Goal: Task Accomplishment & Management: Use online tool/utility

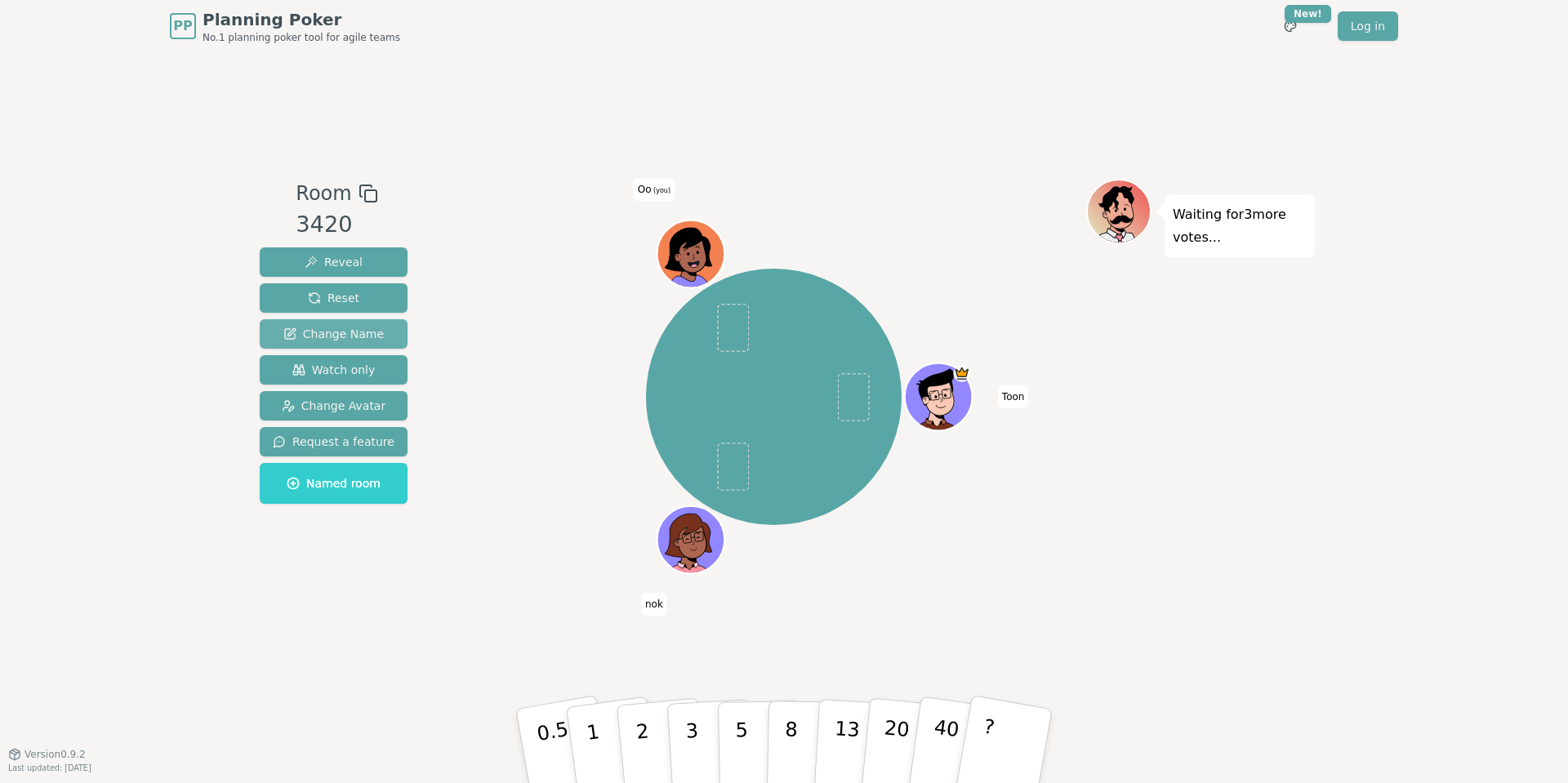
click at [347, 338] on span "Change Name" at bounding box center [334, 334] width 101 height 16
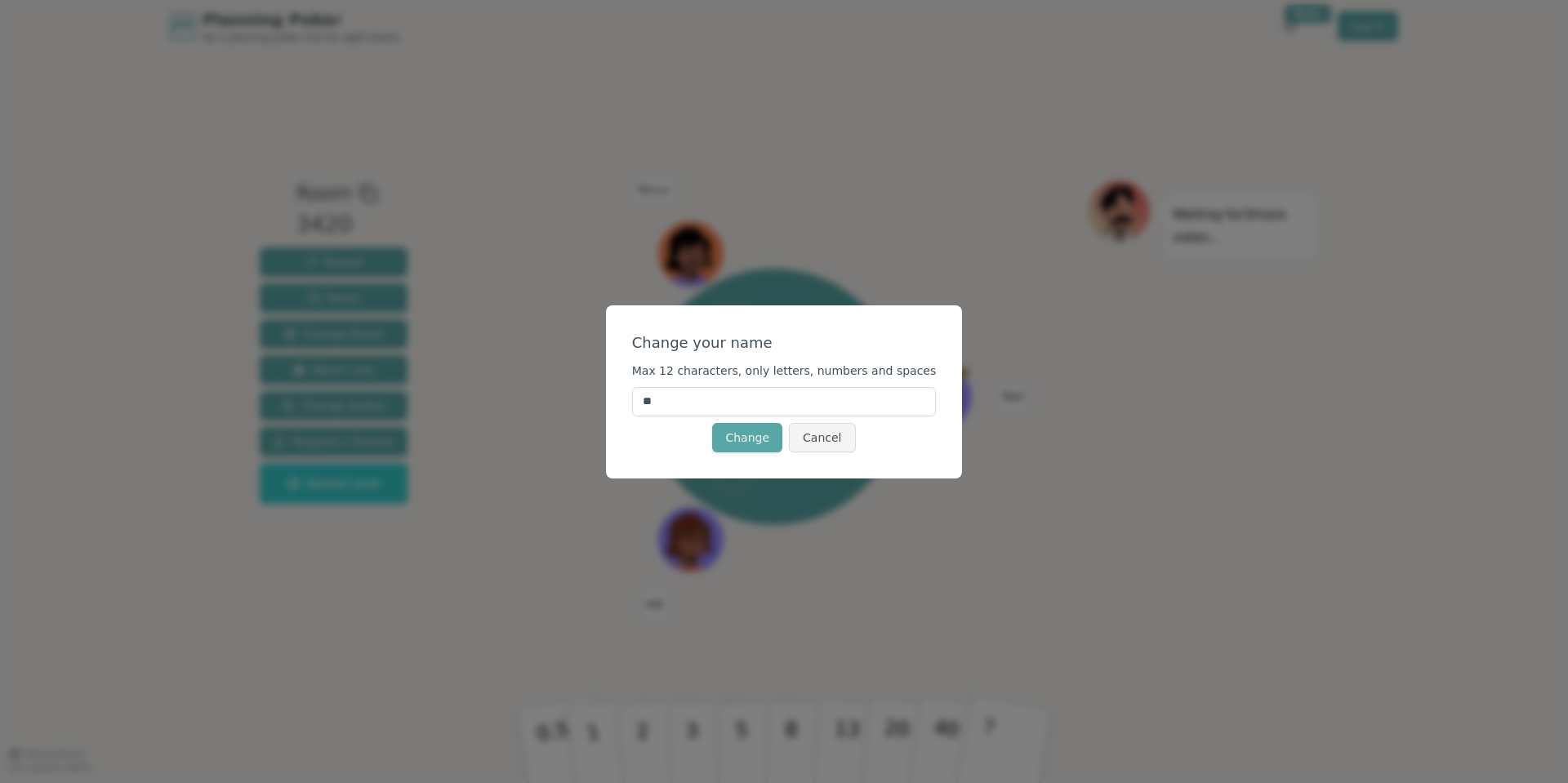
click at [688, 396] on input "**" at bounding box center [784, 401] width 305 height 29
click at [817, 444] on button "Cancel" at bounding box center [822, 437] width 67 height 29
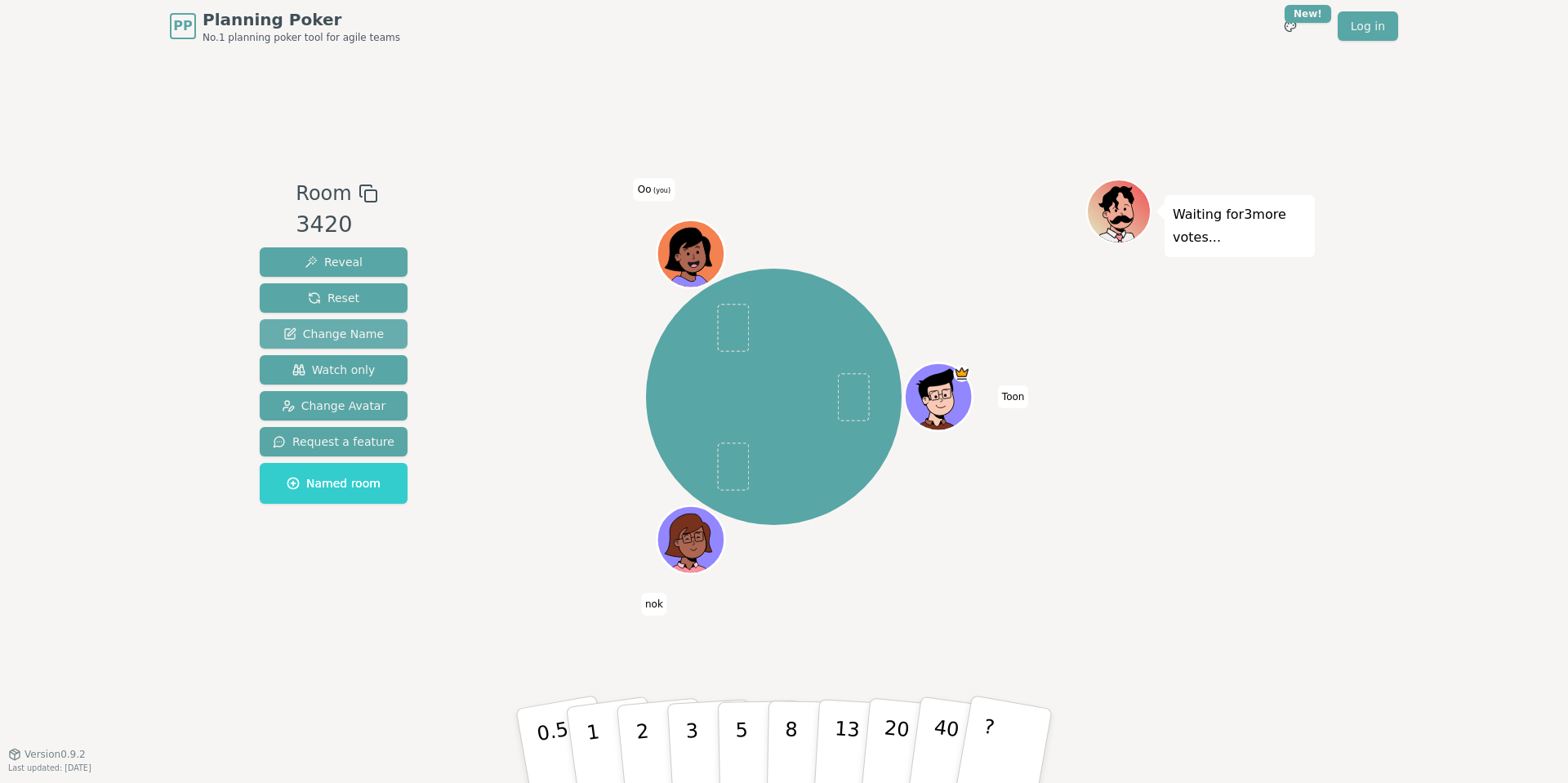
click at [325, 323] on button "Change Name" at bounding box center [334, 334] width 148 height 29
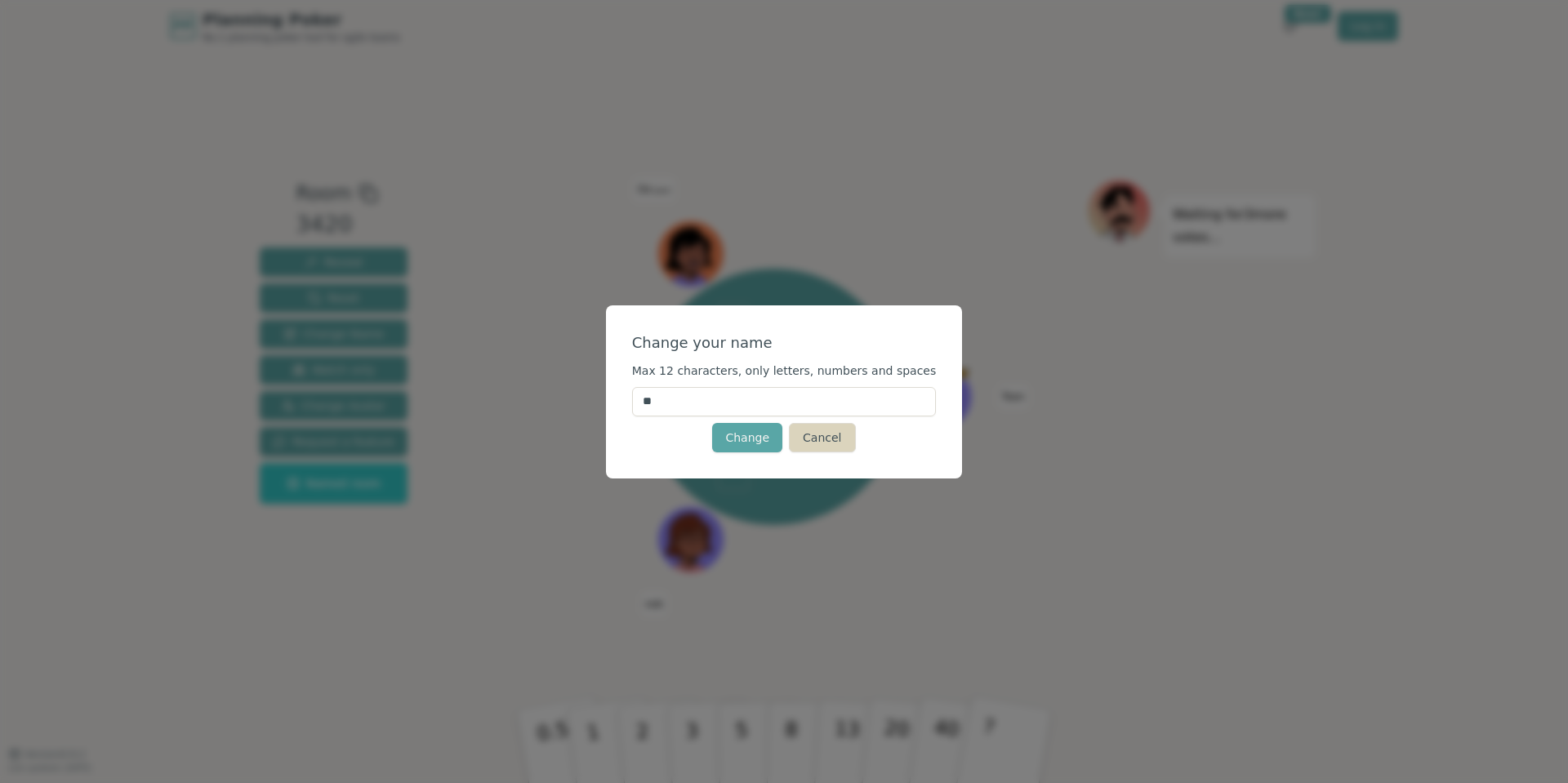
click at [813, 437] on button "Cancel" at bounding box center [822, 437] width 67 height 29
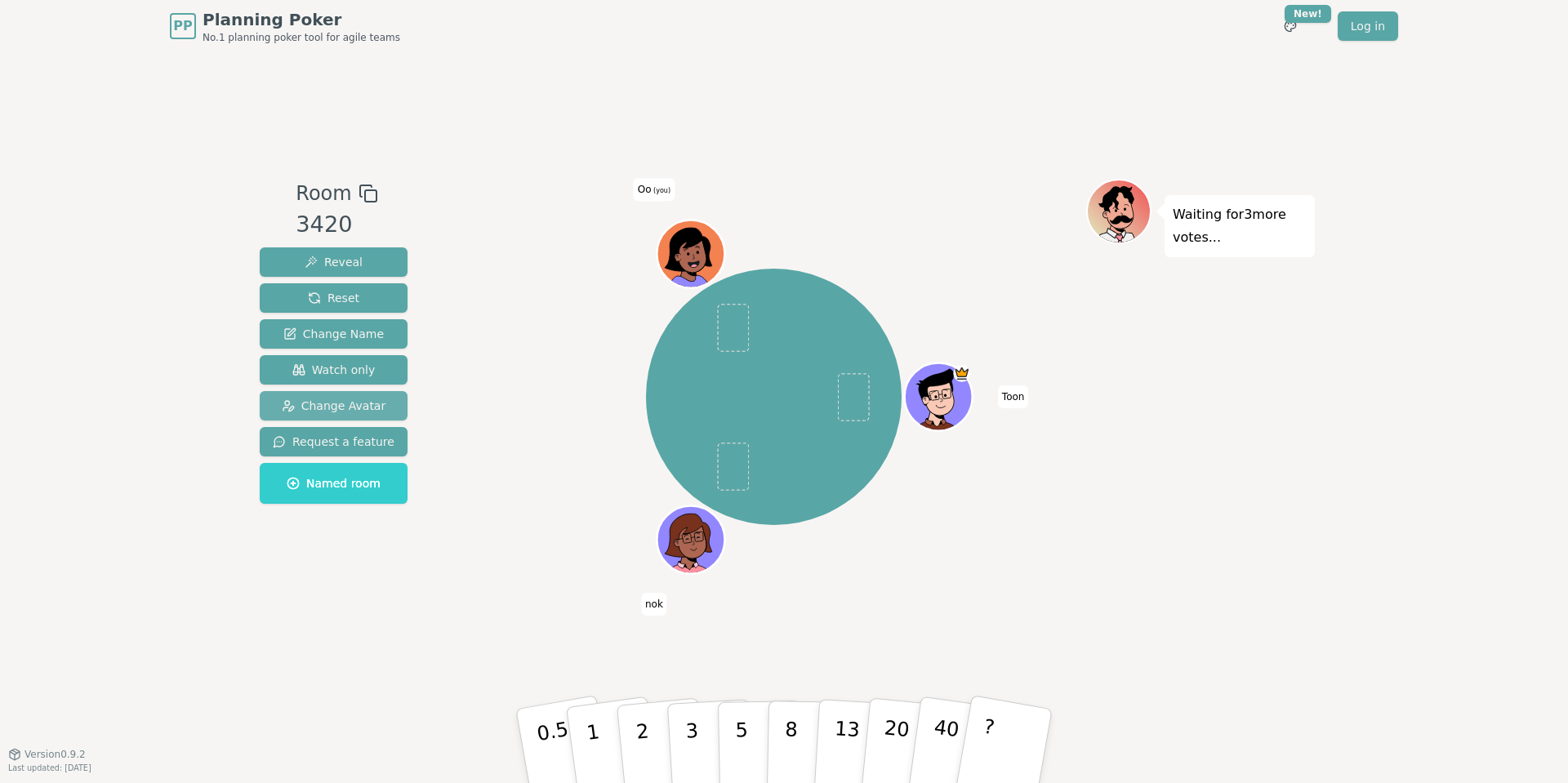
click at [346, 398] on span "Change Avatar" at bounding box center [335, 406] width 105 height 16
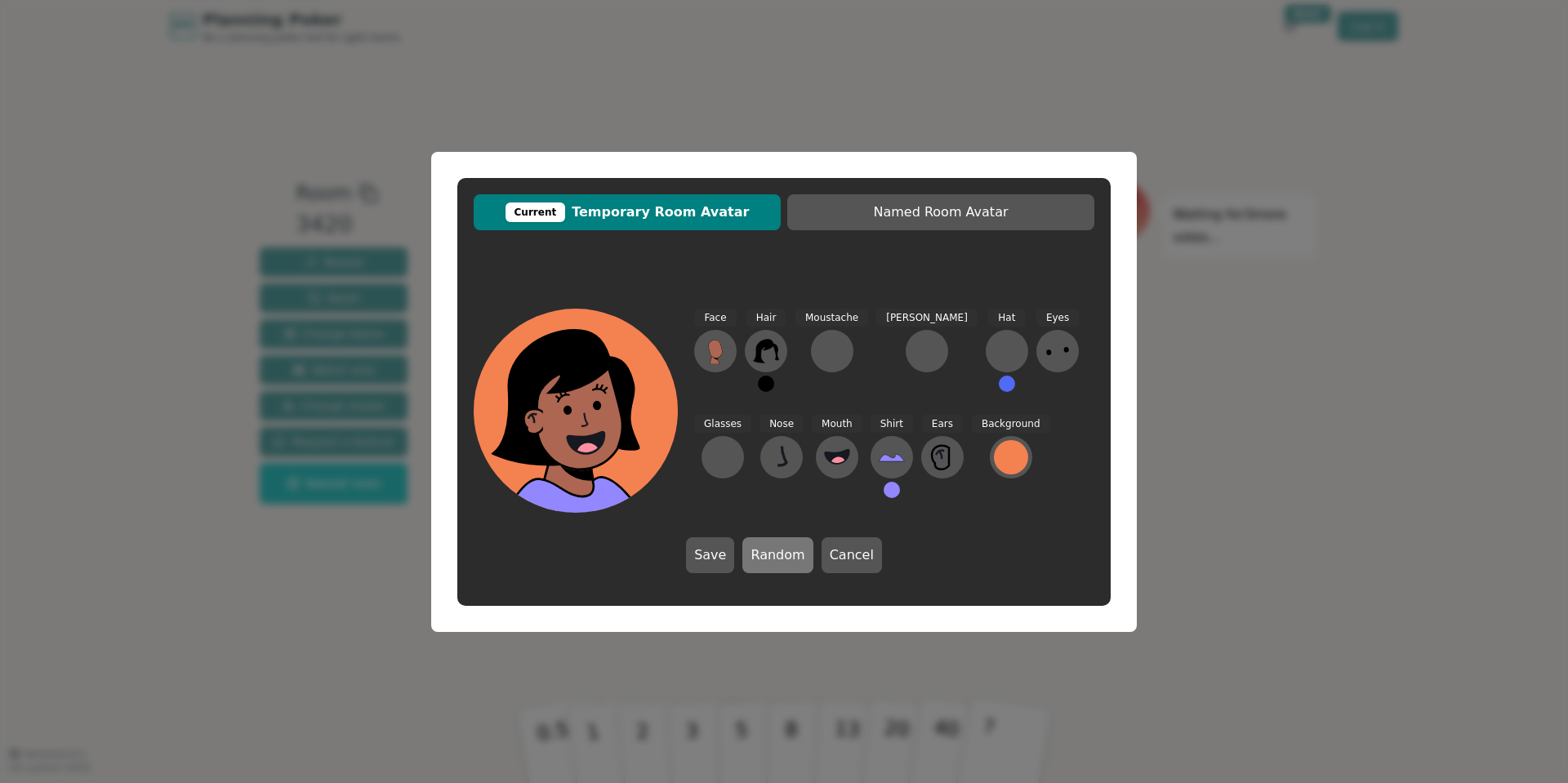
click at [798, 550] on button "Random" at bounding box center [777, 556] width 70 height 36
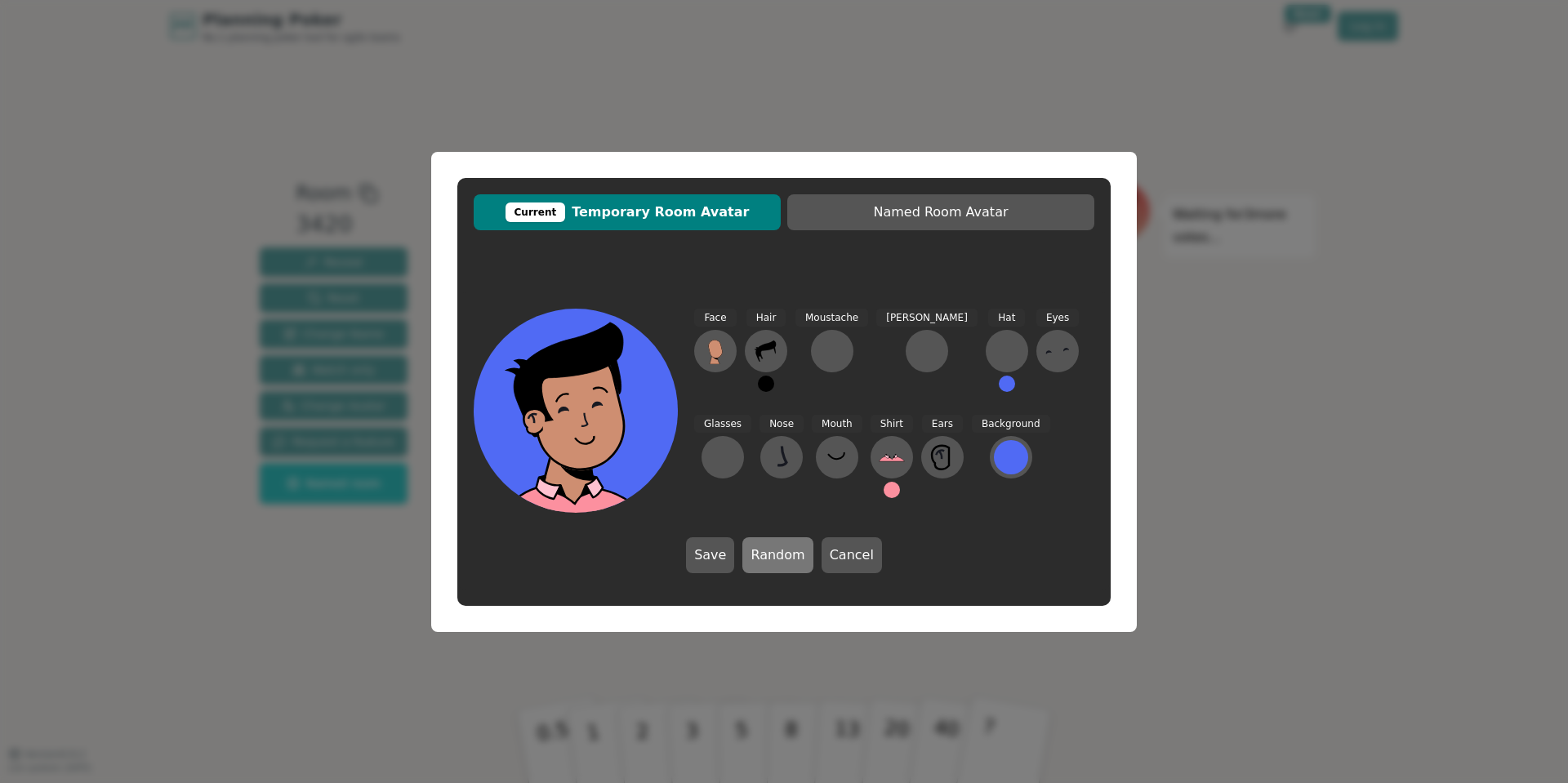
click at [798, 550] on button "Random" at bounding box center [777, 556] width 70 height 36
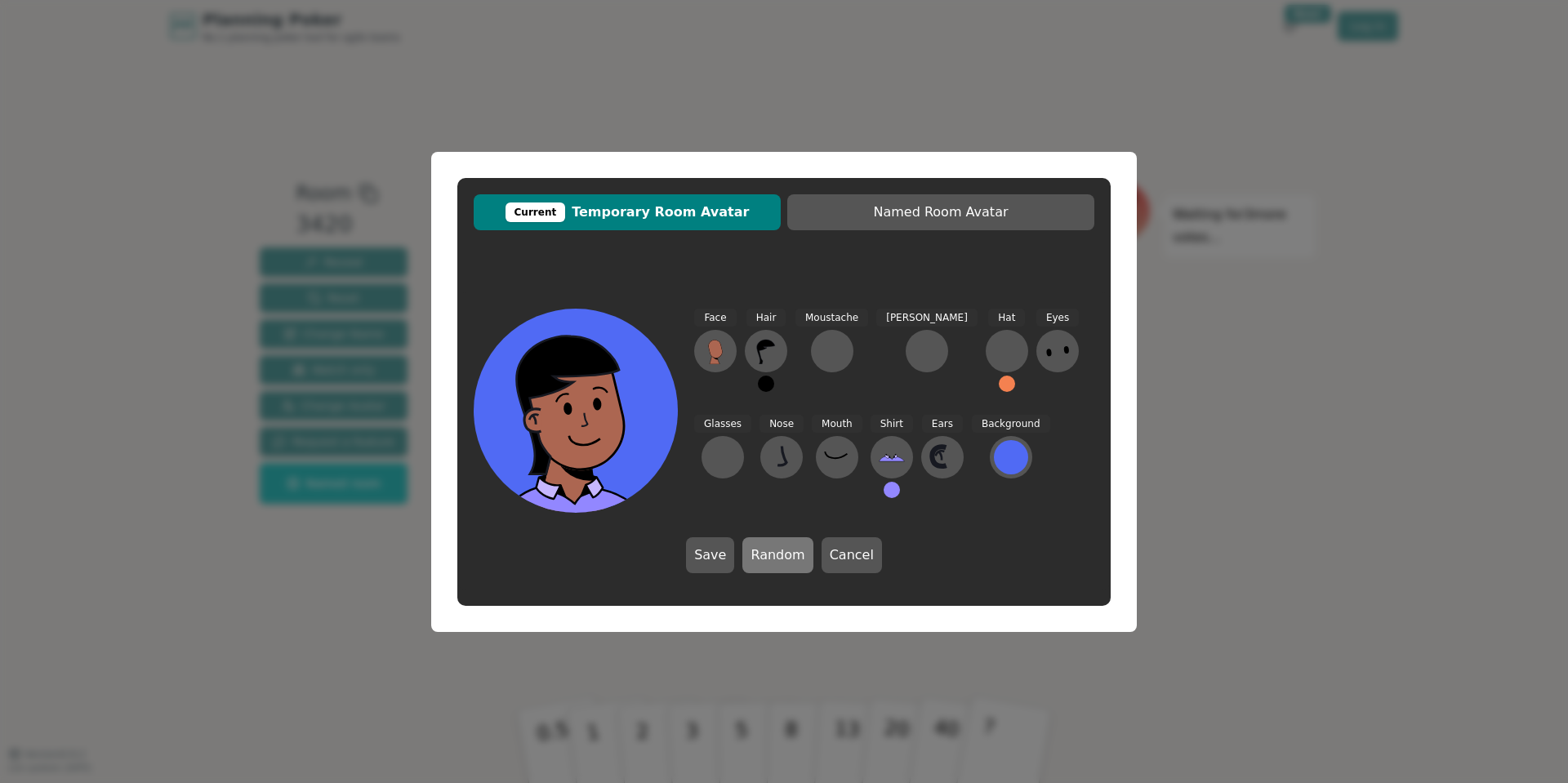
click at [798, 550] on button "Random" at bounding box center [777, 556] width 70 height 36
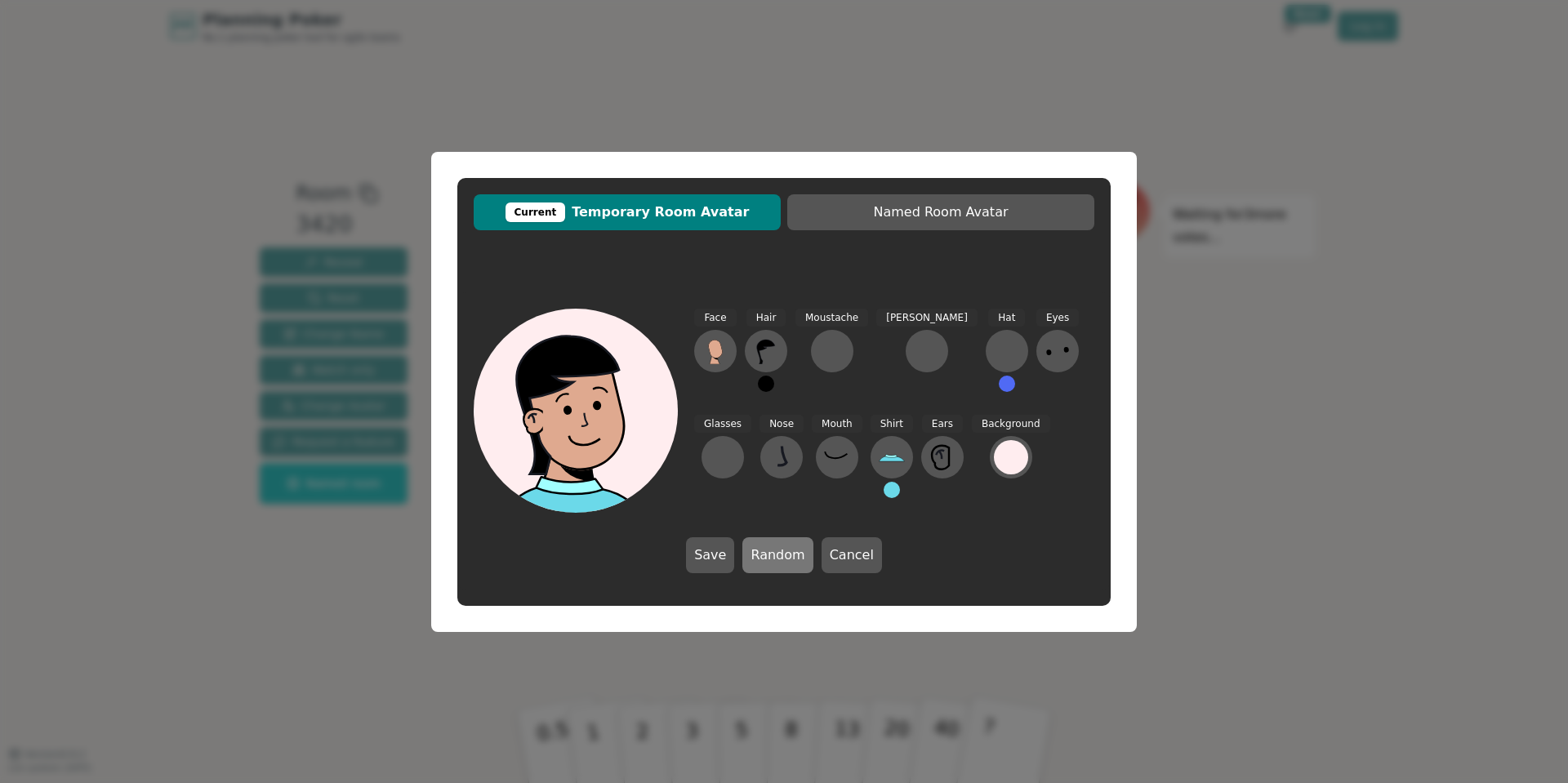
click at [798, 550] on button "Random" at bounding box center [777, 556] width 70 height 36
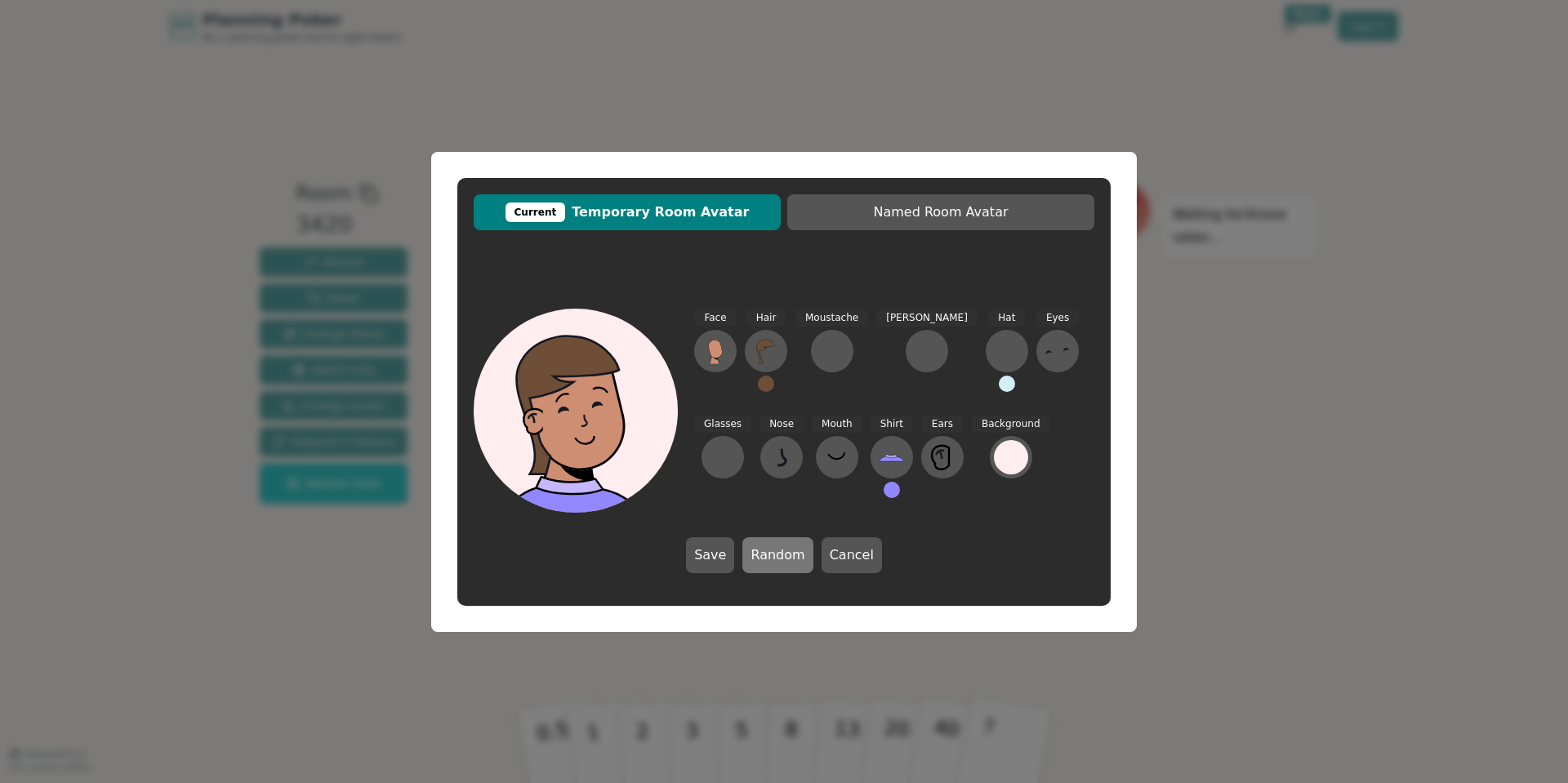
click at [798, 550] on button "Random" at bounding box center [777, 556] width 70 height 36
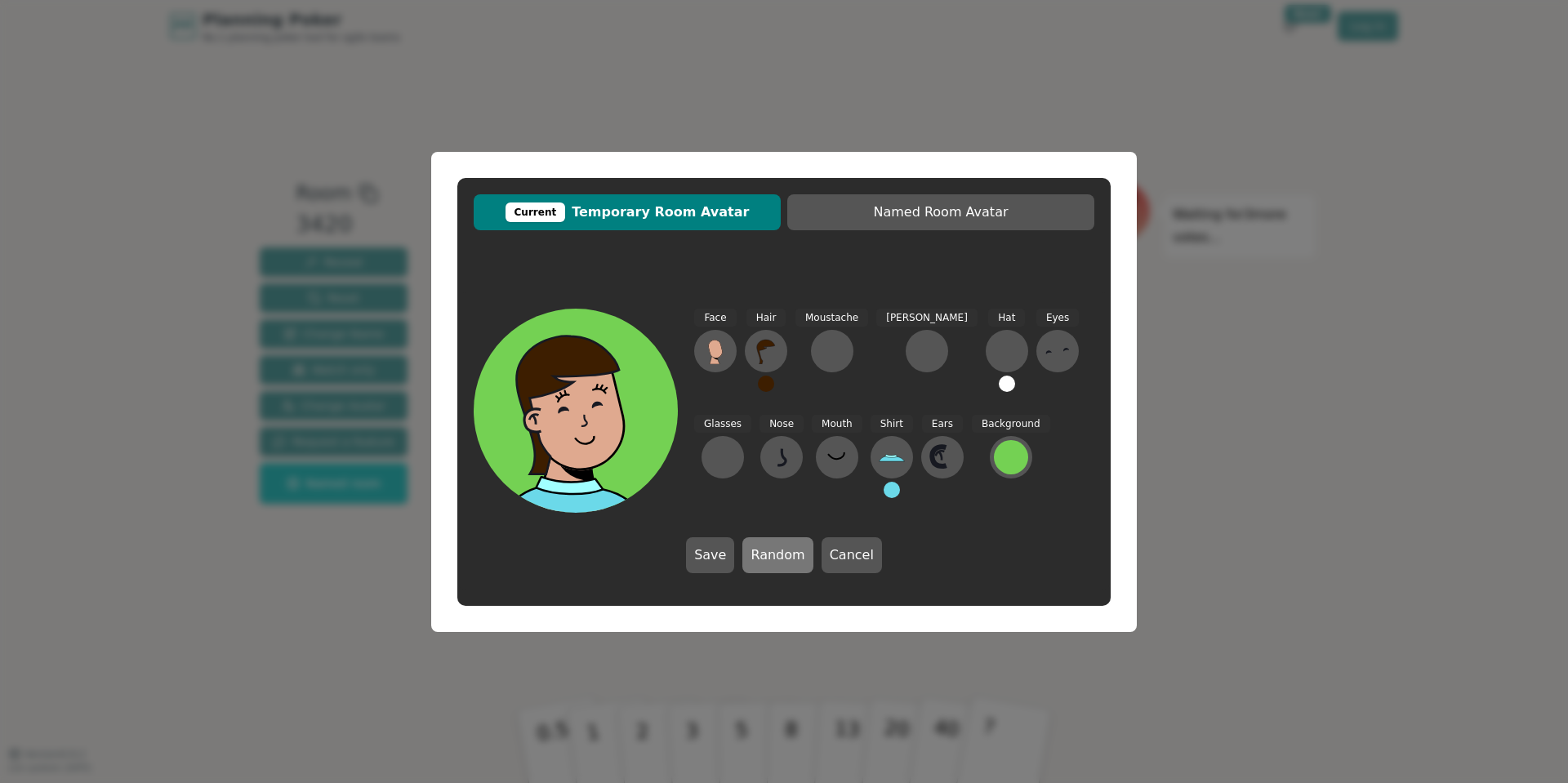
click at [798, 550] on button "Random" at bounding box center [777, 556] width 70 height 36
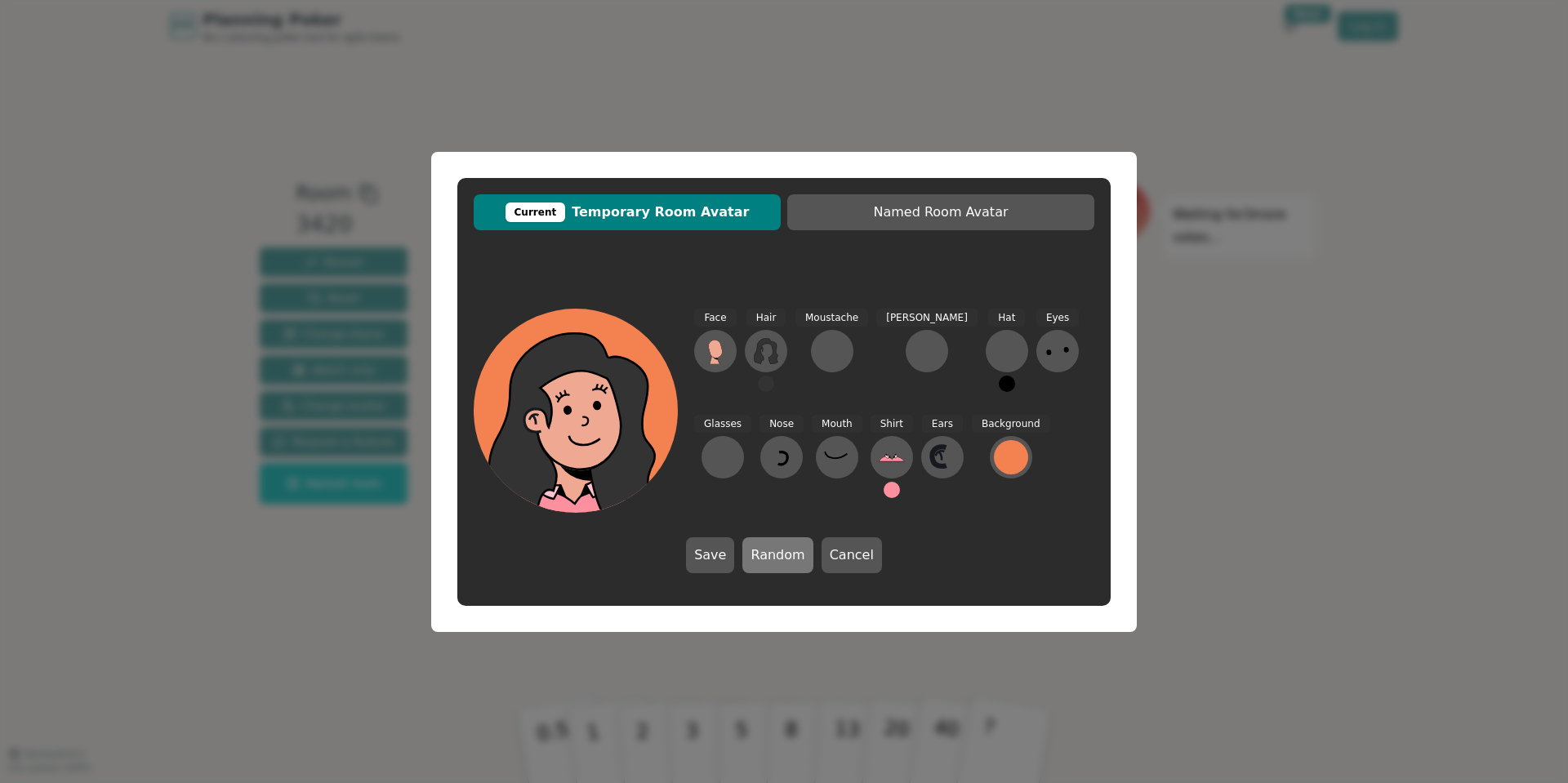
click at [798, 550] on button "Random" at bounding box center [777, 556] width 70 height 36
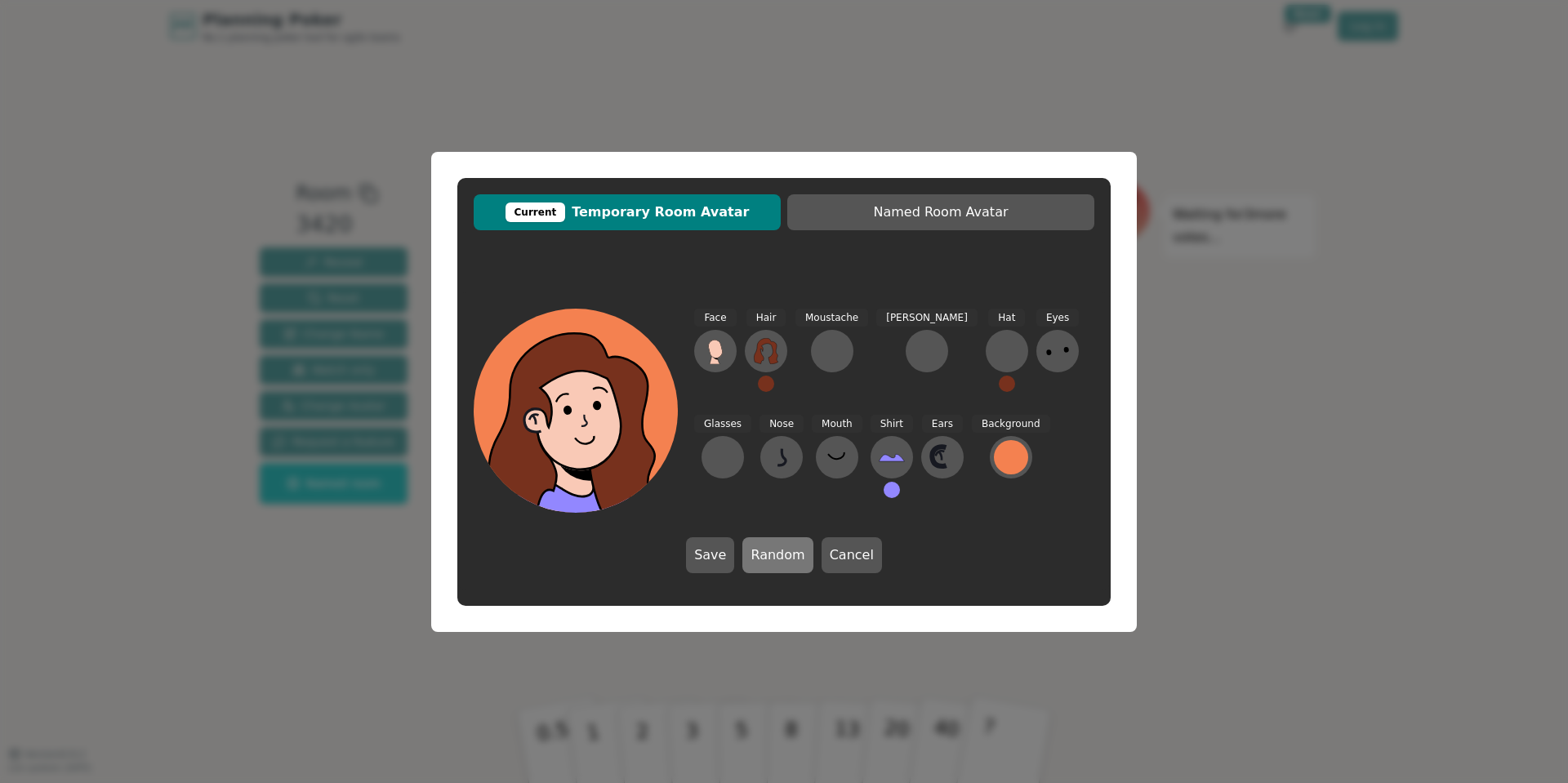
click at [798, 550] on button "Random" at bounding box center [777, 556] width 70 height 36
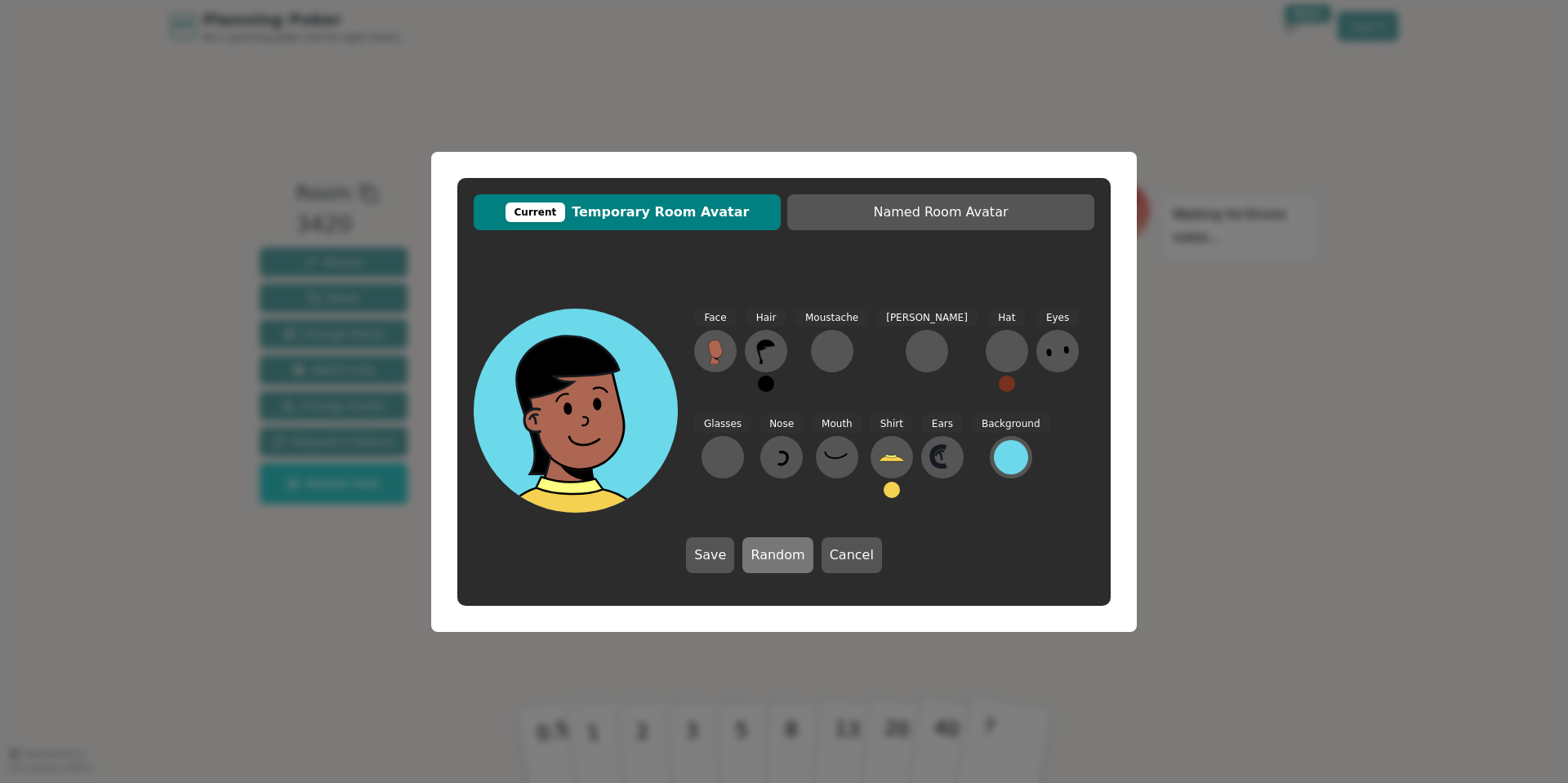
click at [798, 550] on button "Random" at bounding box center [777, 556] width 70 height 36
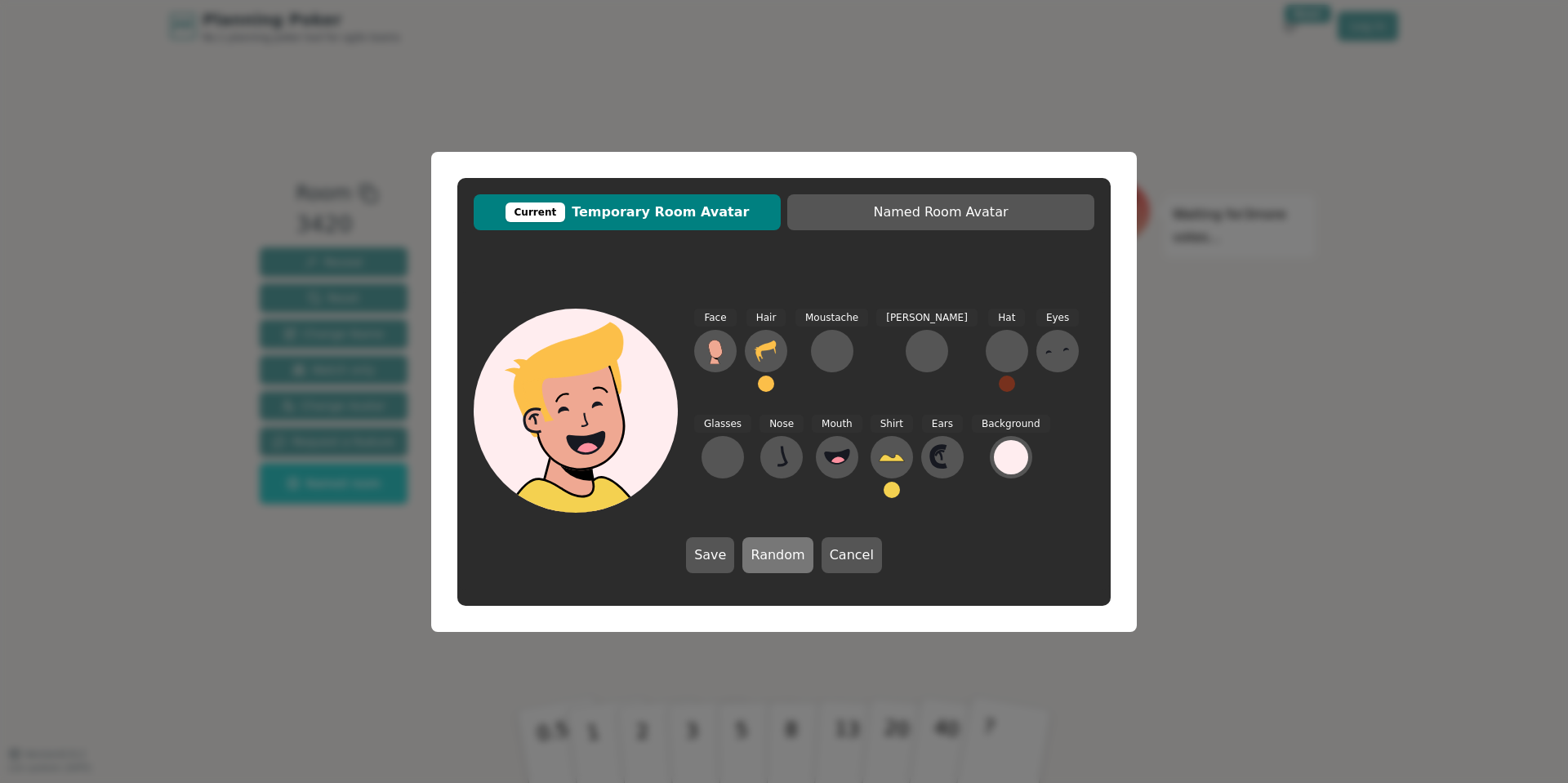
click at [798, 550] on button "Random" at bounding box center [777, 556] width 70 height 36
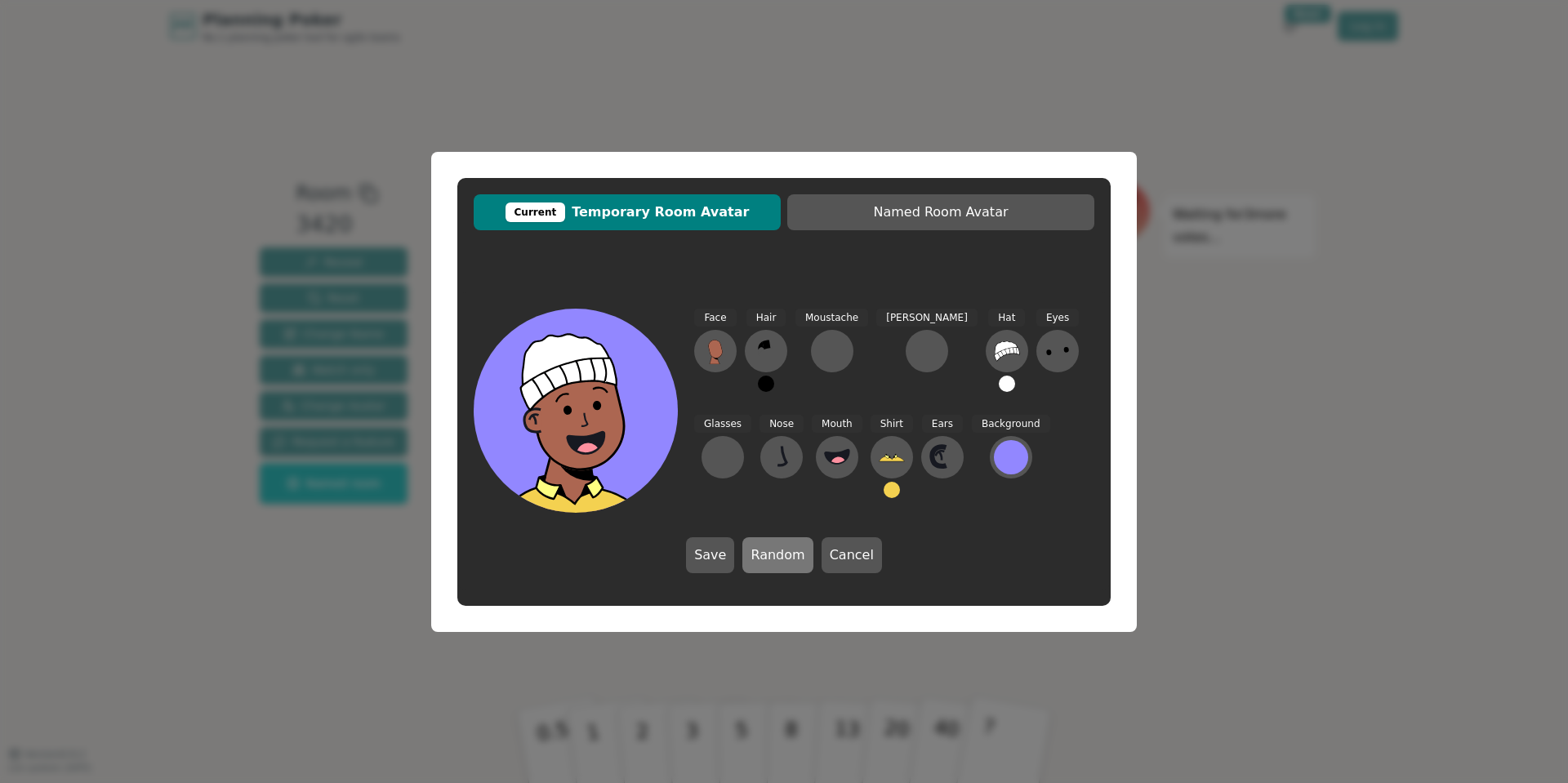
click at [798, 550] on button "Random" at bounding box center [777, 556] width 70 height 36
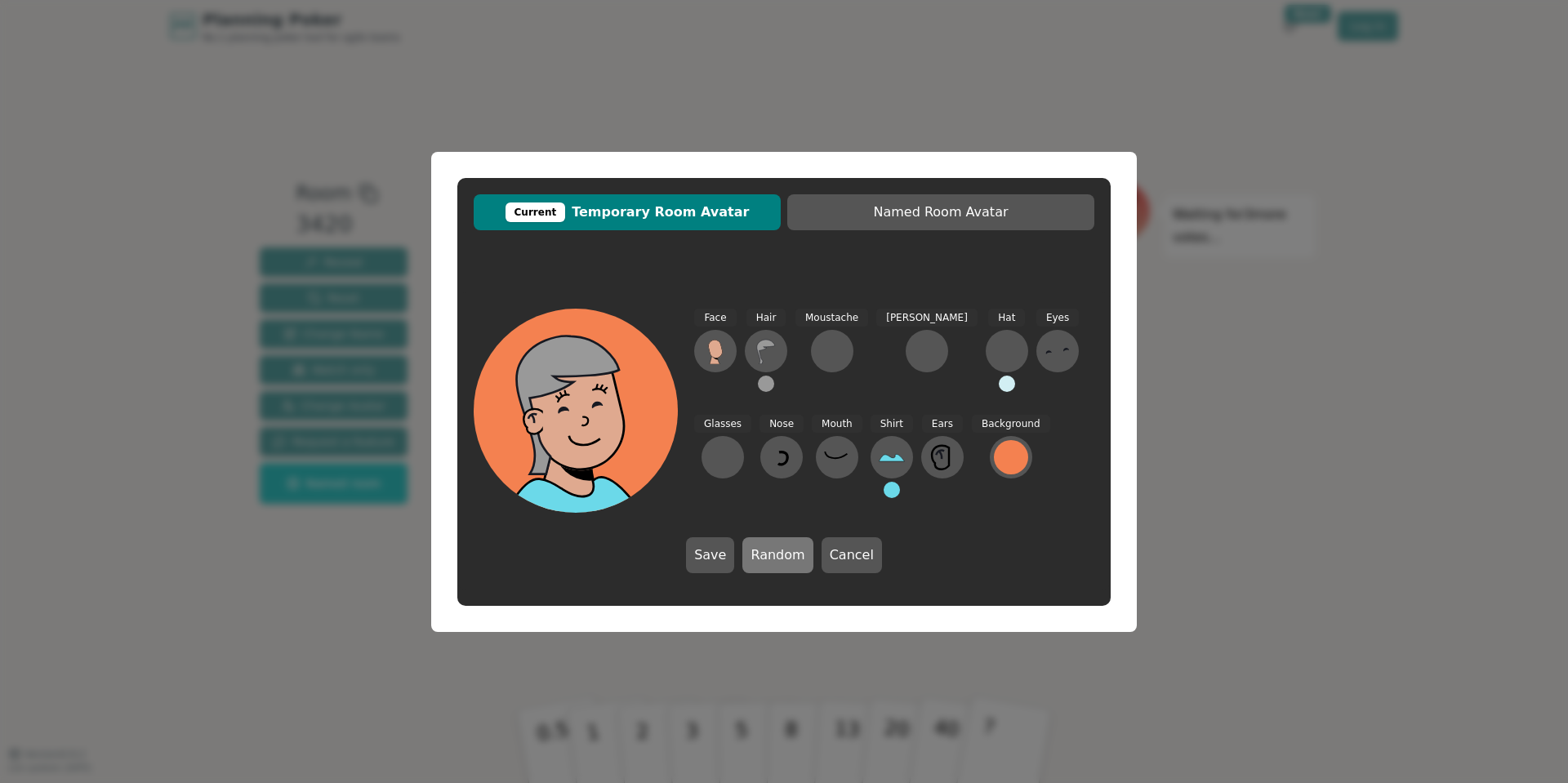
click at [798, 550] on button "Random" at bounding box center [777, 556] width 70 height 36
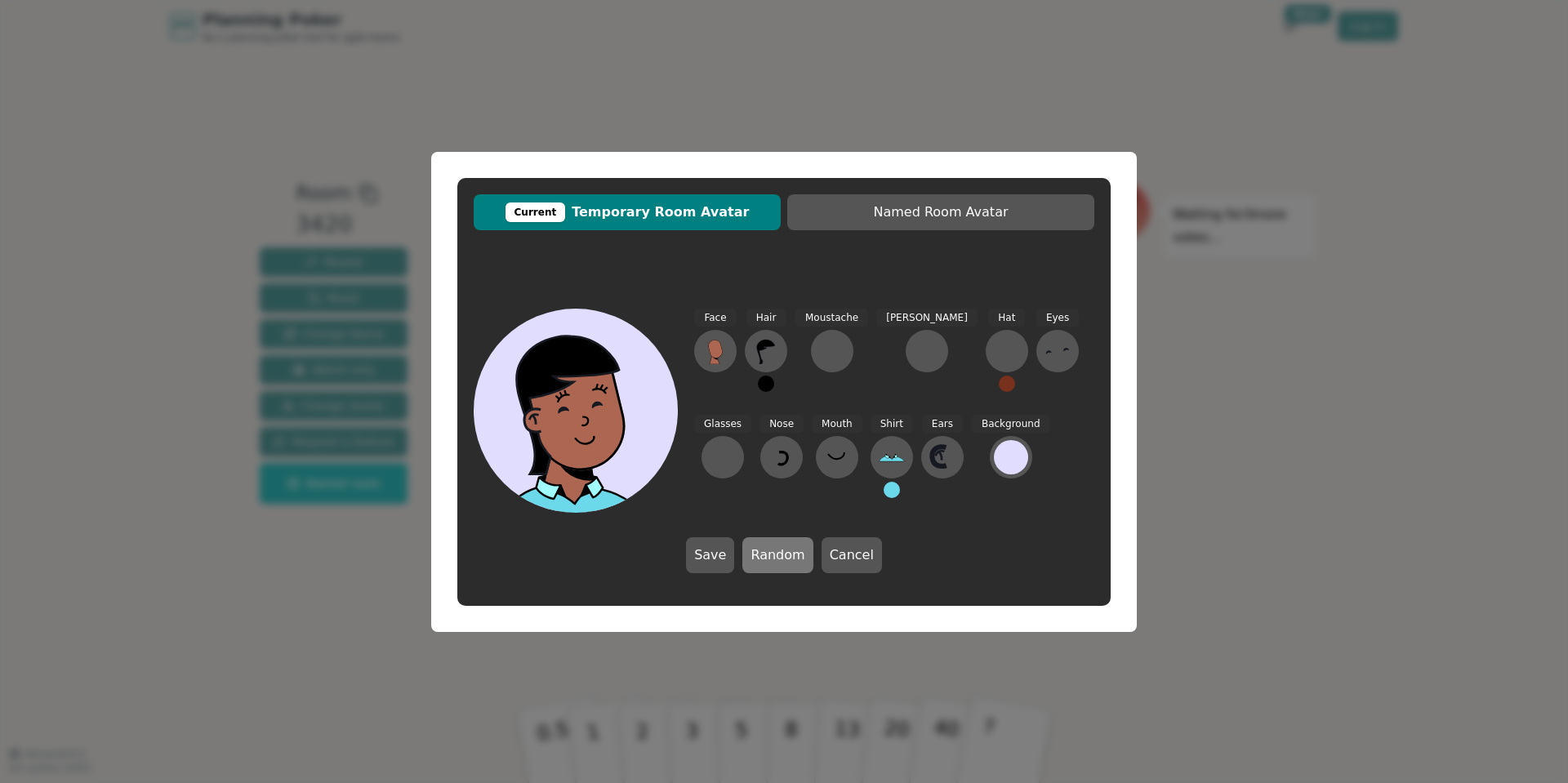
click at [798, 550] on button "Random" at bounding box center [777, 556] width 70 height 36
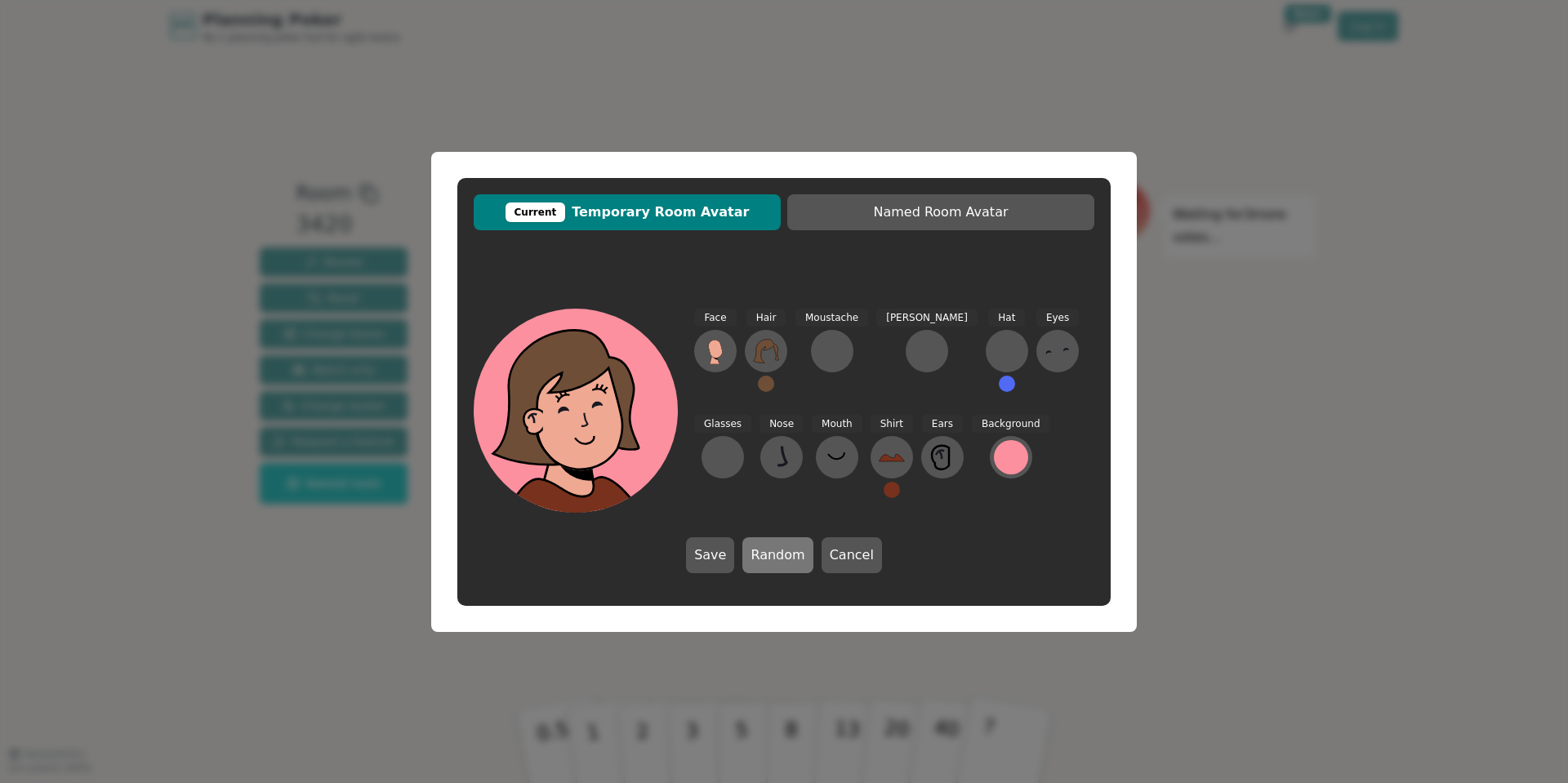
click at [798, 550] on button "Random" at bounding box center [777, 556] width 70 height 36
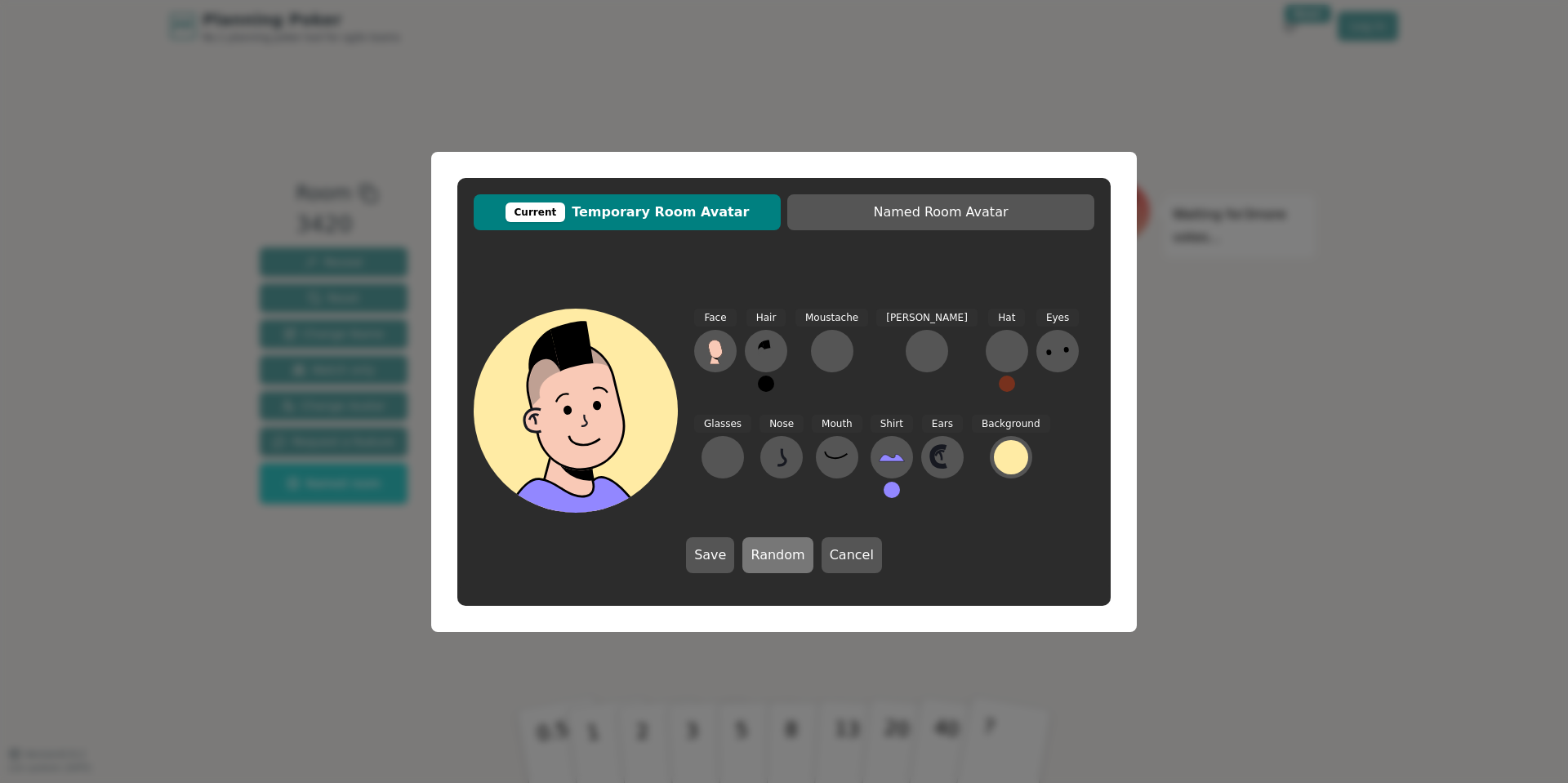
click at [798, 550] on button "Random" at bounding box center [777, 556] width 70 height 36
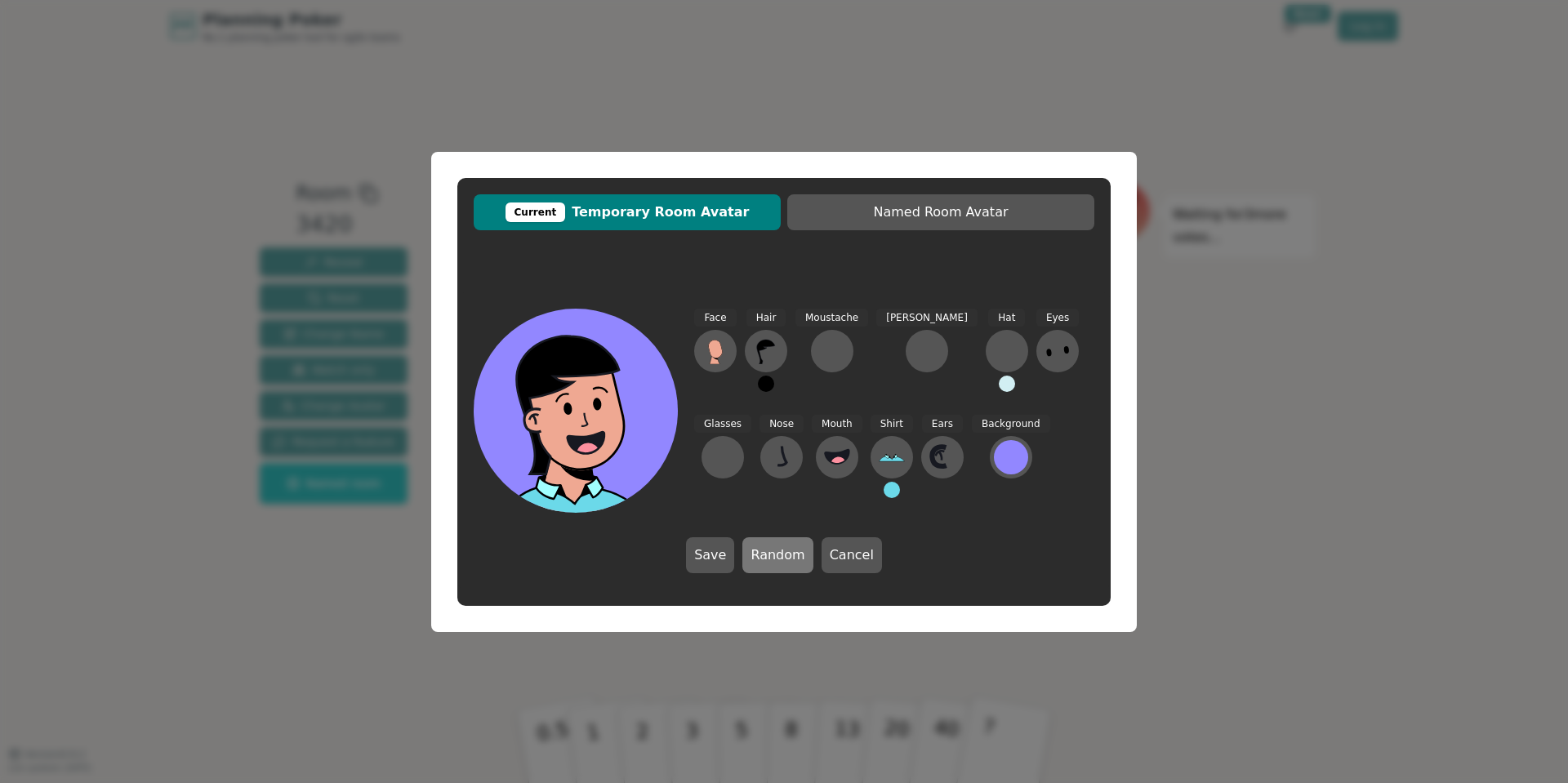
click at [798, 550] on button "Random" at bounding box center [777, 556] width 70 height 36
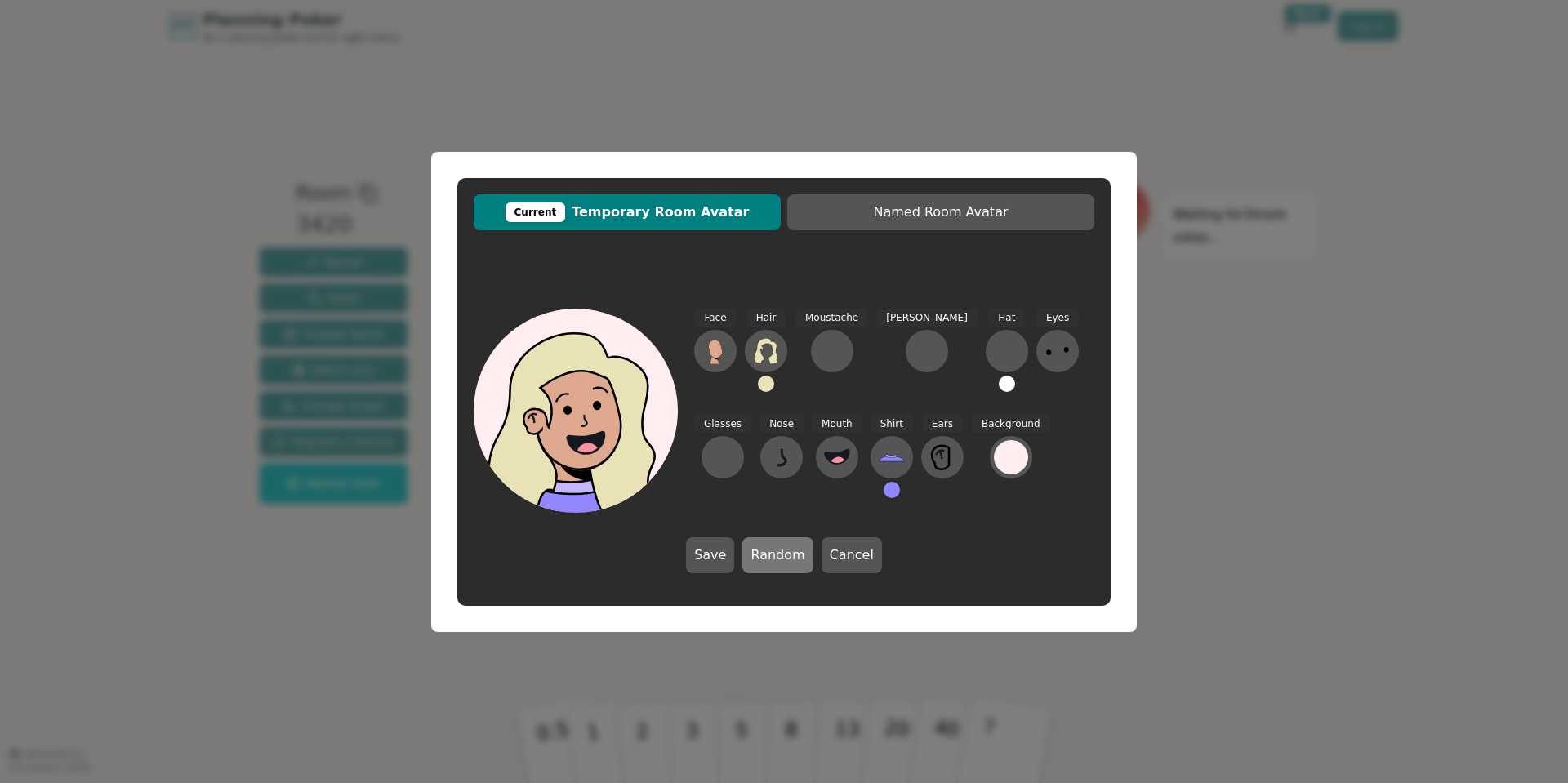
click at [798, 550] on button "Random" at bounding box center [777, 556] width 70 height 36
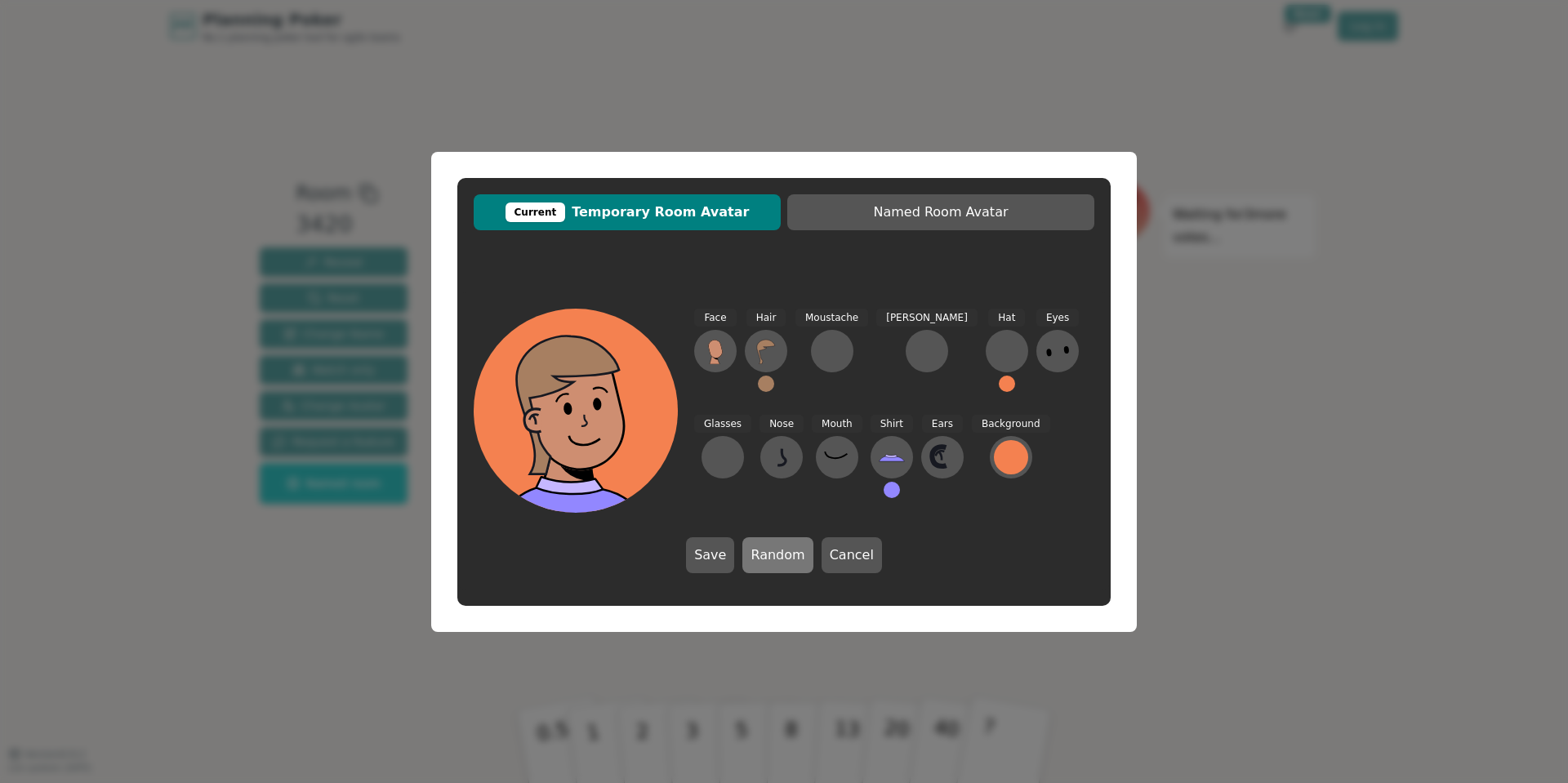
click at [798, 550] on button "Random" at bounding box center [777, 556] width 70 height 36
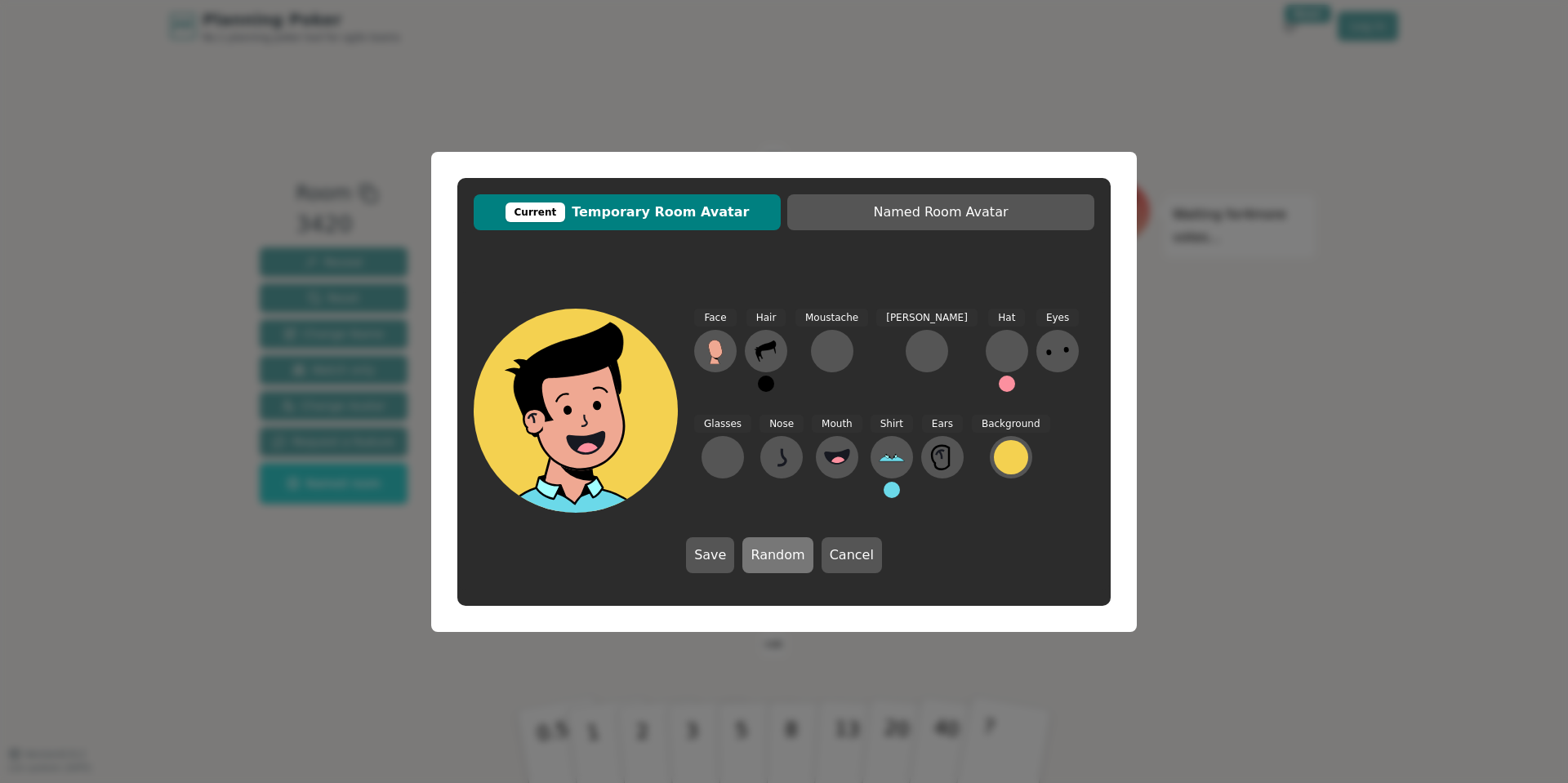
click at [798, 550] on button "Random" at bounding box center [777, 556] width 70 height 36
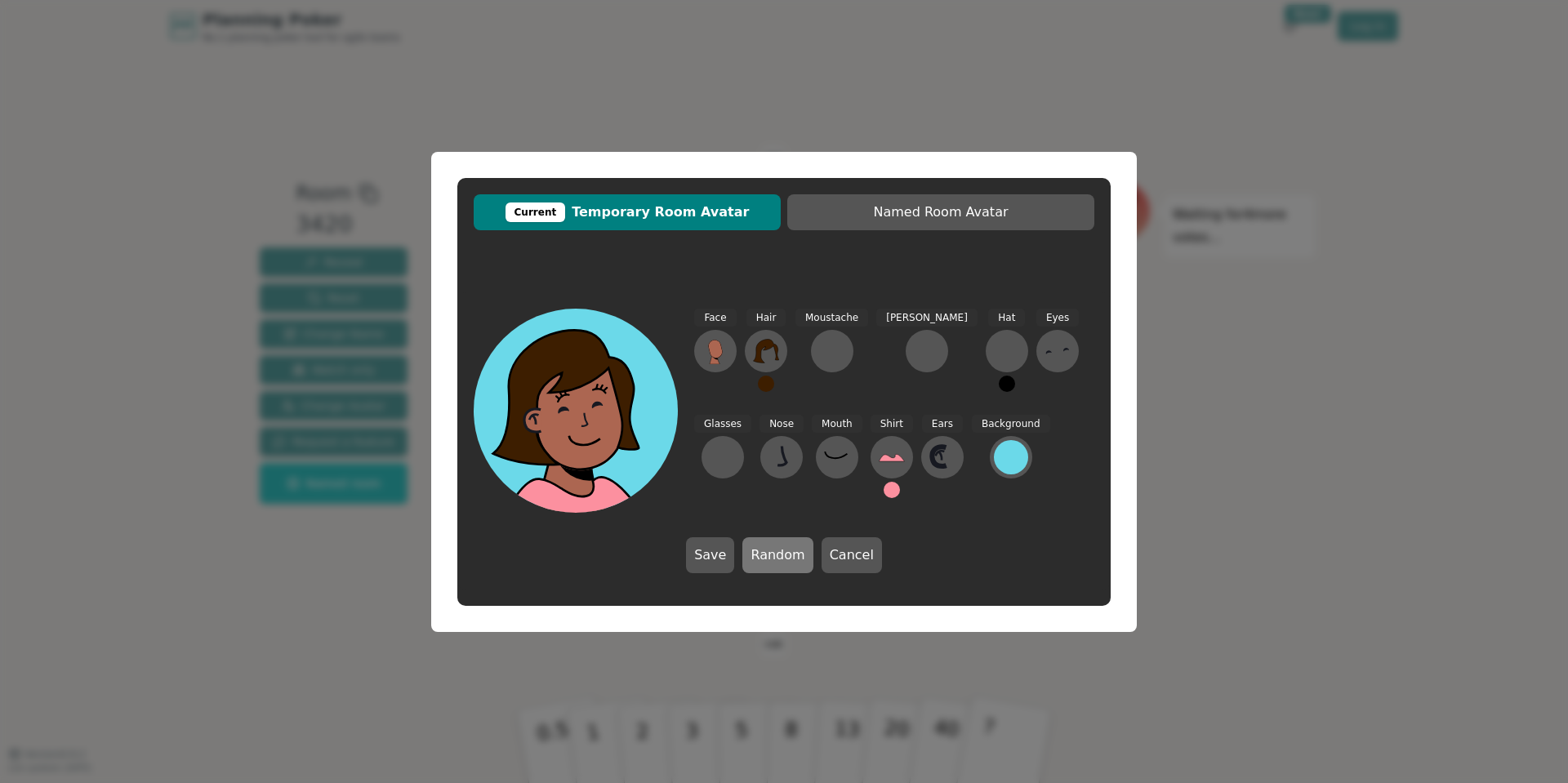
click at [798, 550] on button "Random" at bounding box center [777, 556] width 70 height 36
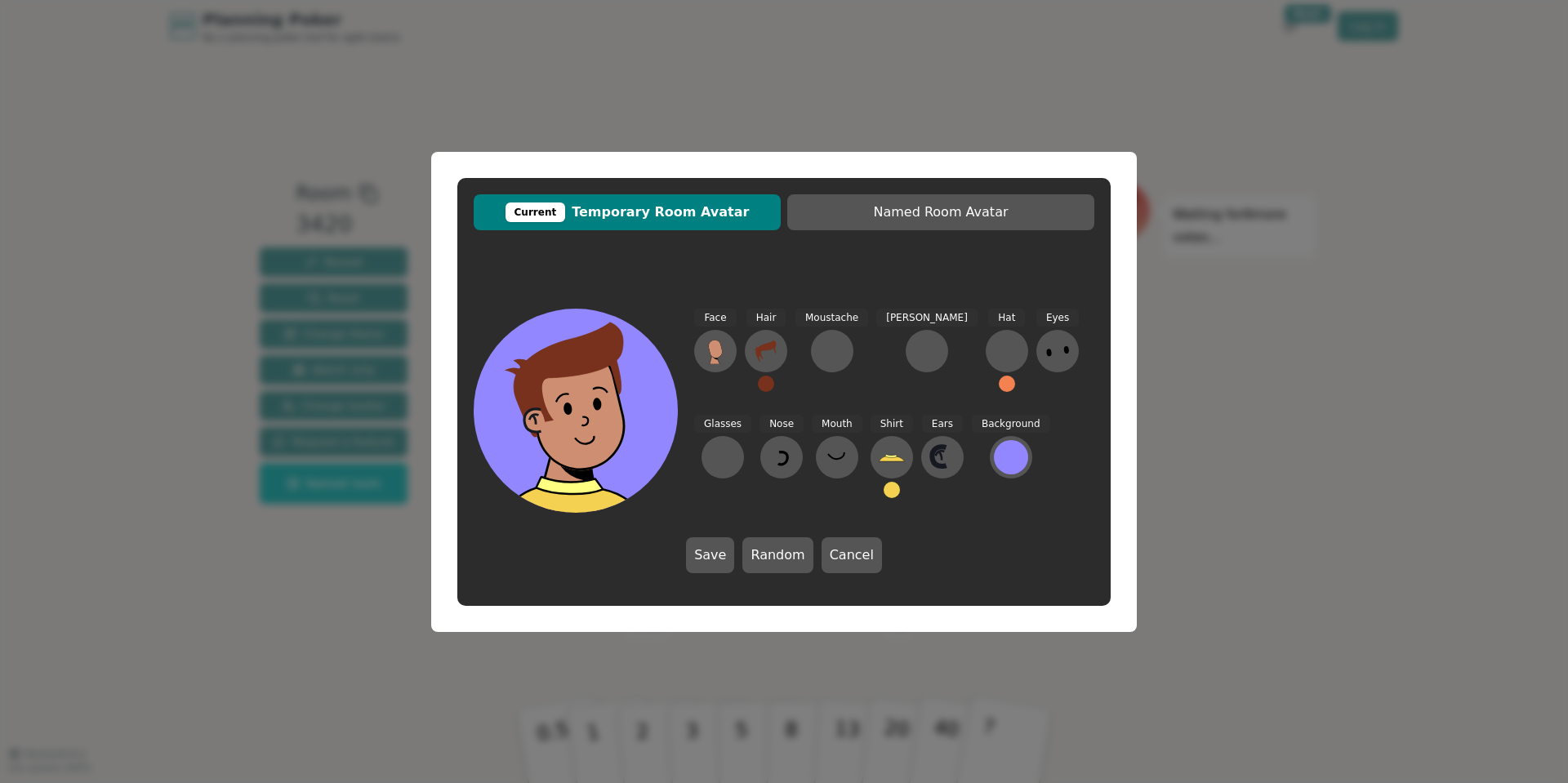
click at [987, 90] on div "Current Temporary Room Avatar Named Room Avatar Face Hair Moustache [PERSON_NAM…" at bounding box center [784, 392] width 1568 height 783
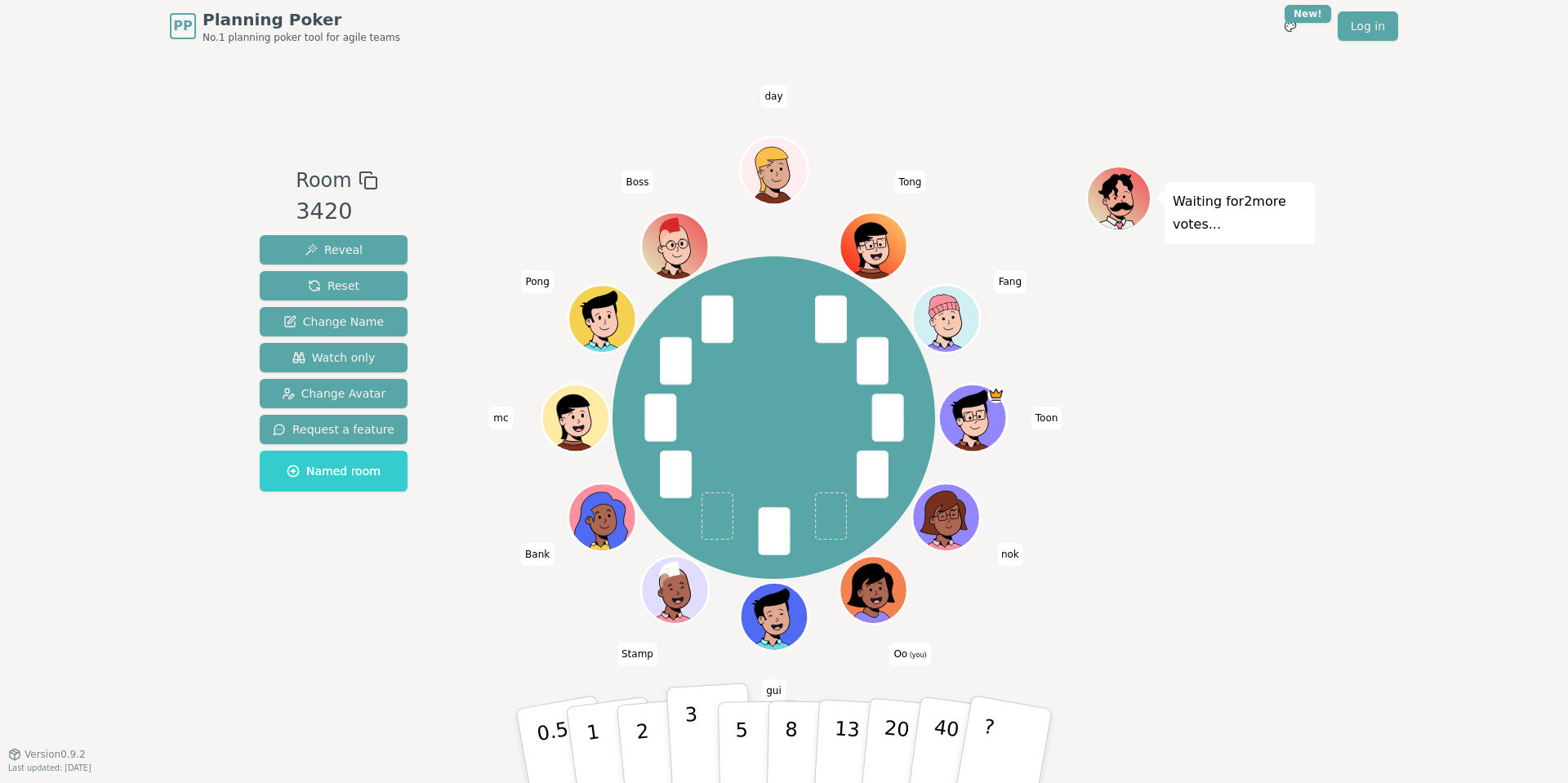
click at [680, 730] on button "3" at bounding box center [711, 747] width 89 height 127
click at [440, 620] on div "Room 3420 Reveal Reset Change Name Watch only Change Avatar Request a feature N…" at bounding box center [783, 402] width 1061 height 474
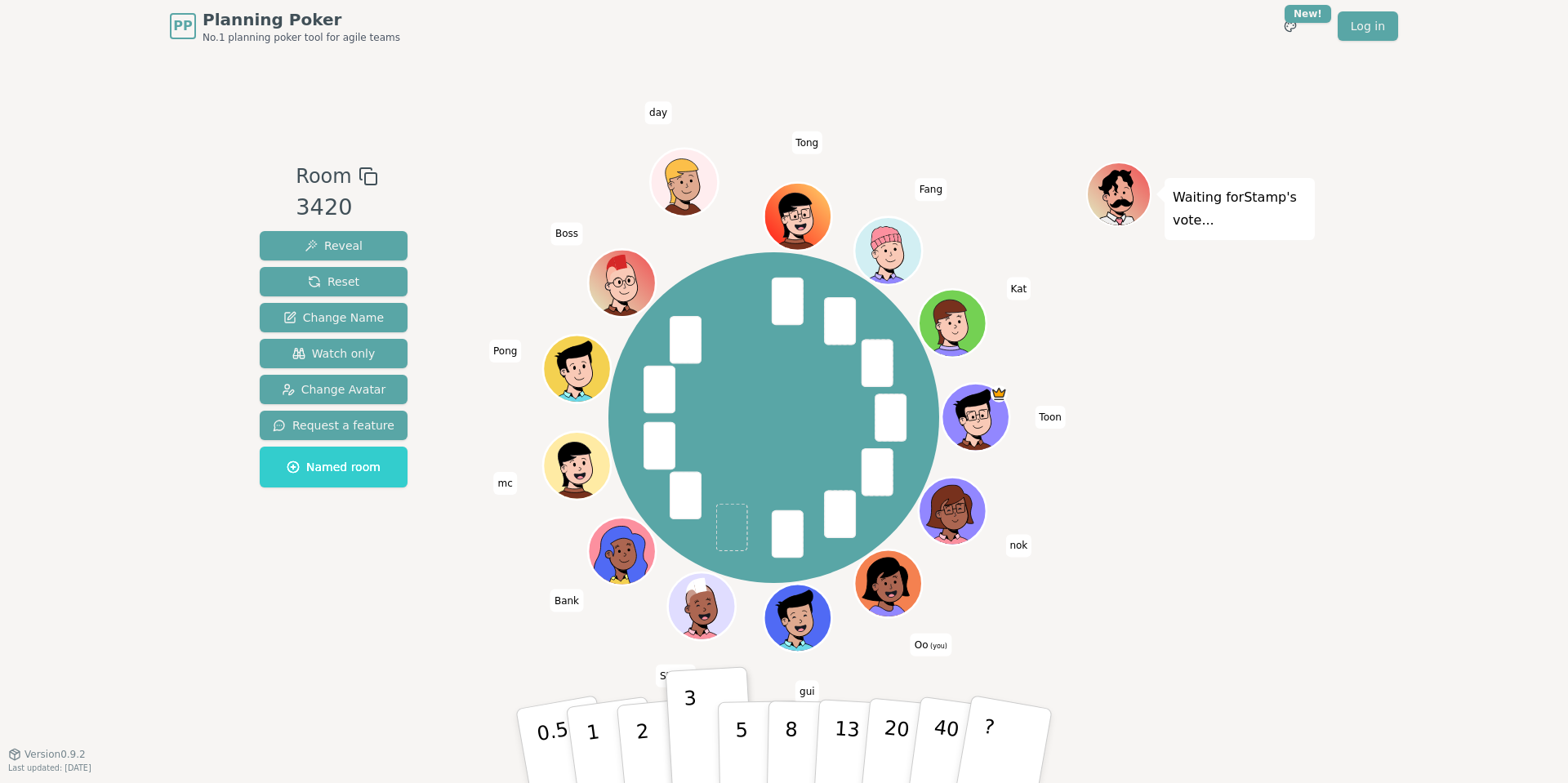
click at [102, 264] on div "PP Planning Poker No.1 planning poker tool for agile teams Toggle theme New! Lo…" at bounding box center [784, 392] width 1568 height 783
click at [313, 385] on span "Change Avatar" at bounding box center [335, 389] width 105 height 16
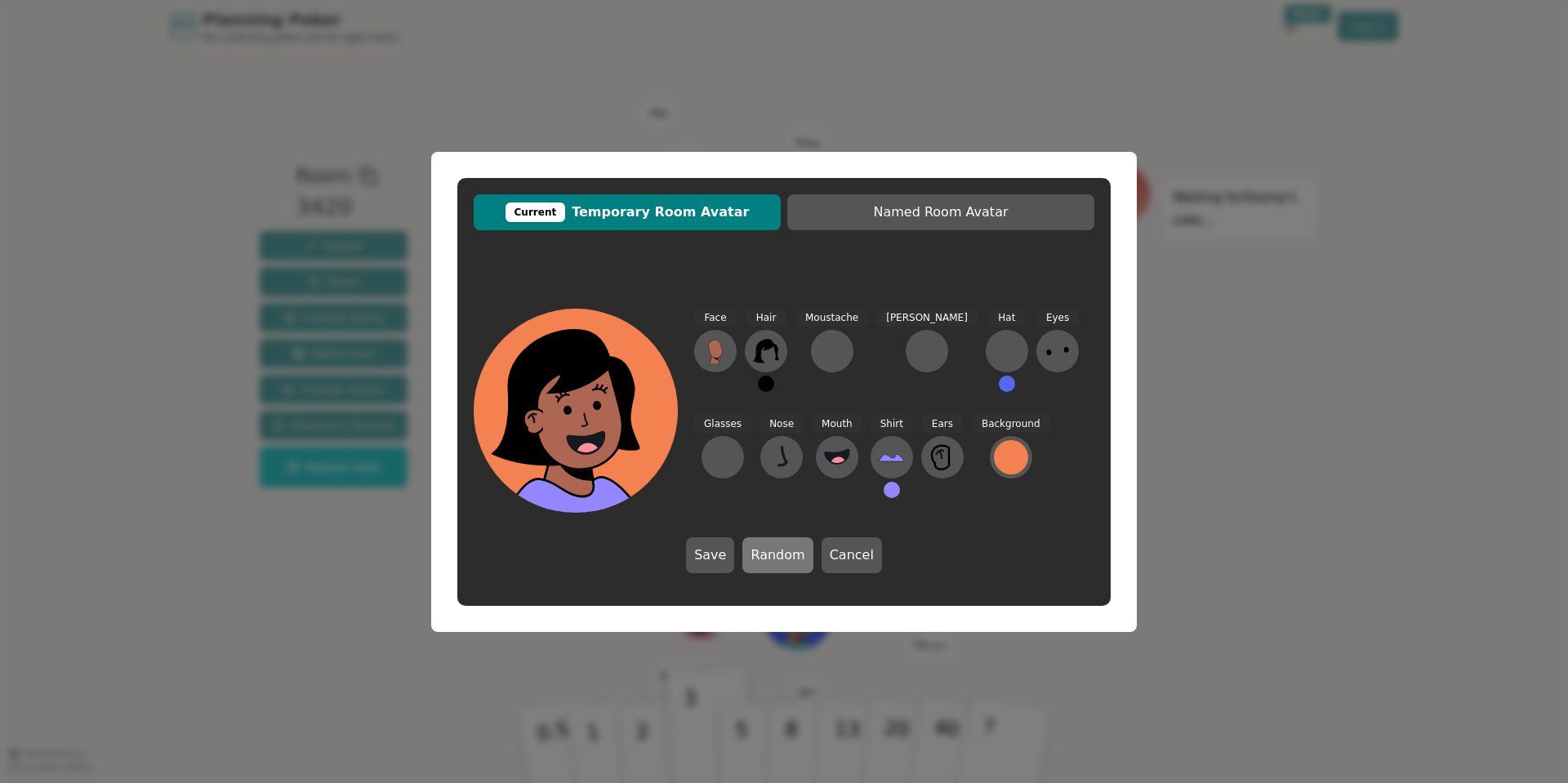
click at [776, 538] on button "Random" at bounding box center [777, 556] width 70 height 36
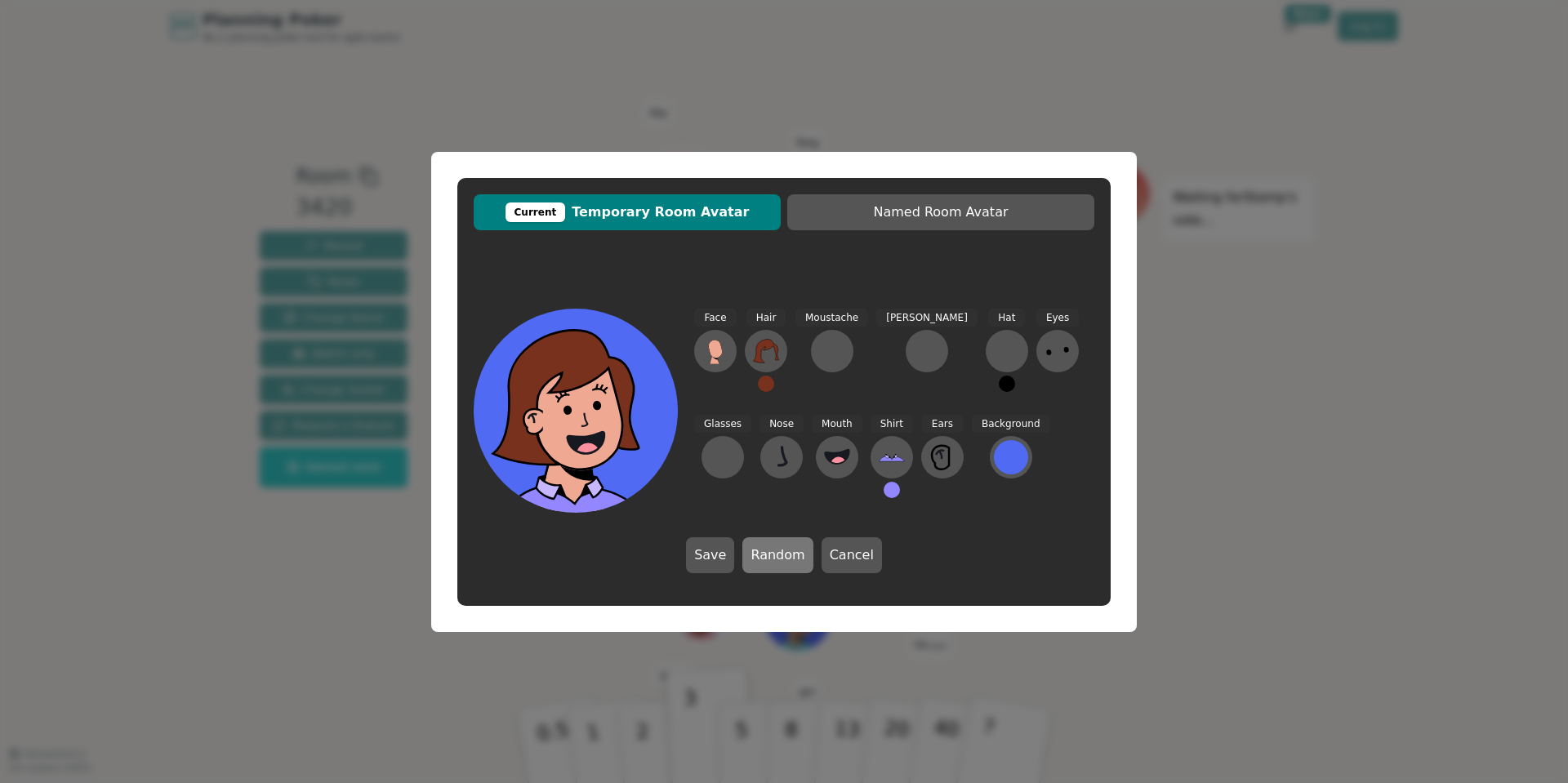
click at [776, 538] on button "Random" at bounding box center [777, 556] width 70 height 36
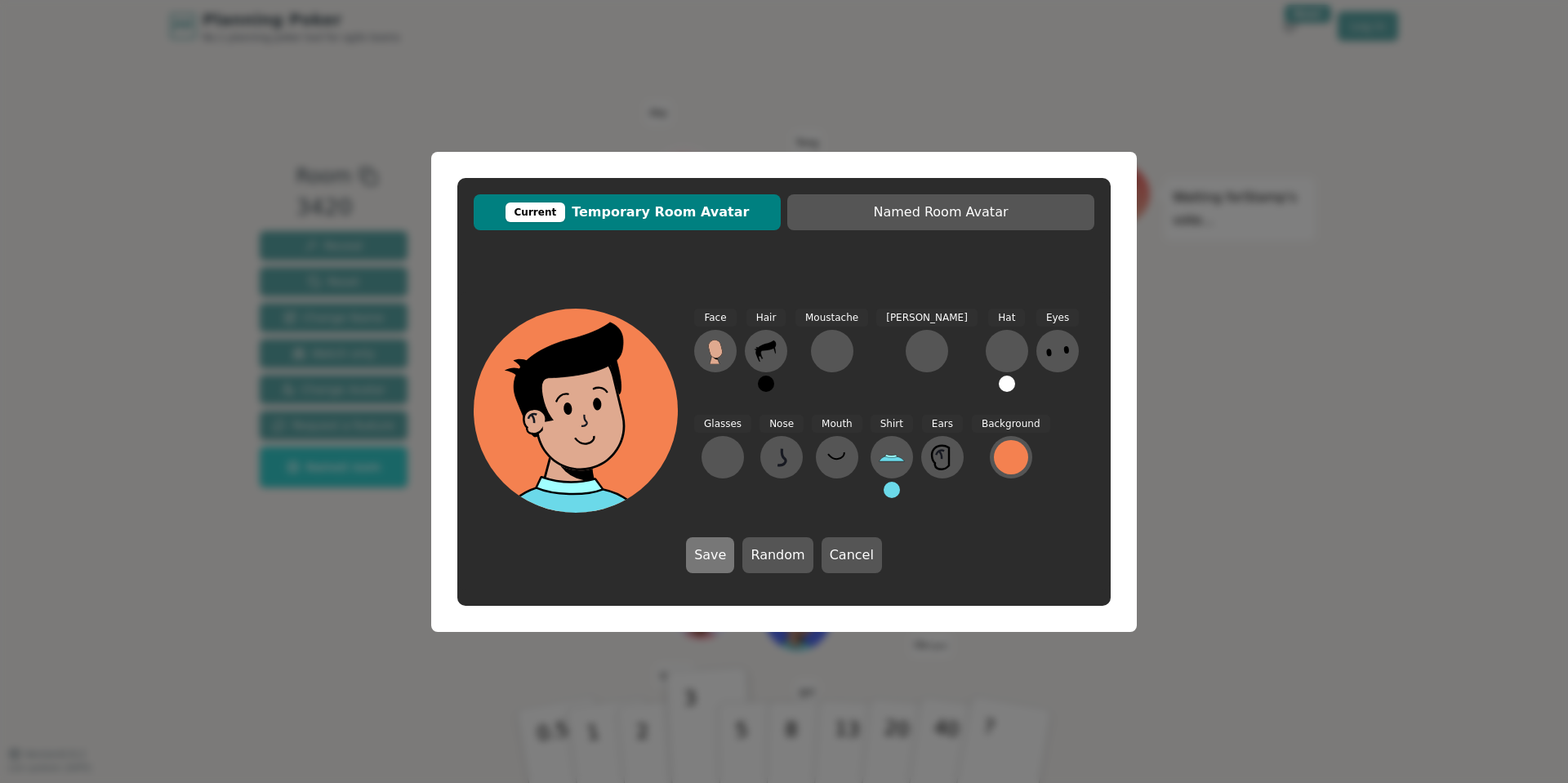
click at [727, 552] on button "Save" at bounding box center [710, 556] width 48 height 36
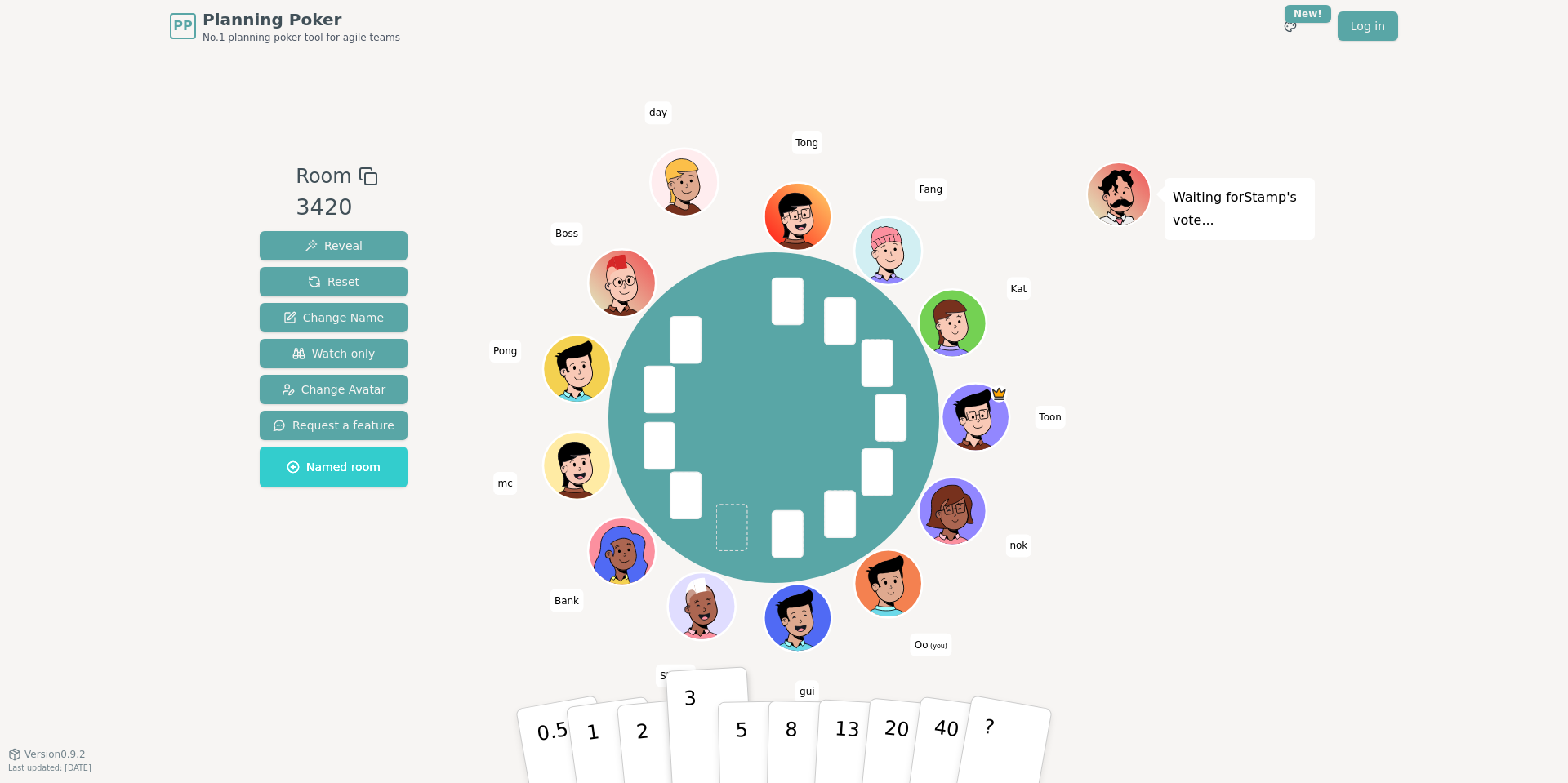
click at [356, 548] on div "Room 3420 Reveal Reset Change Name Watch only Change Avatar Request a feature N…" at bounding box center [333, 402] width 161 height 482
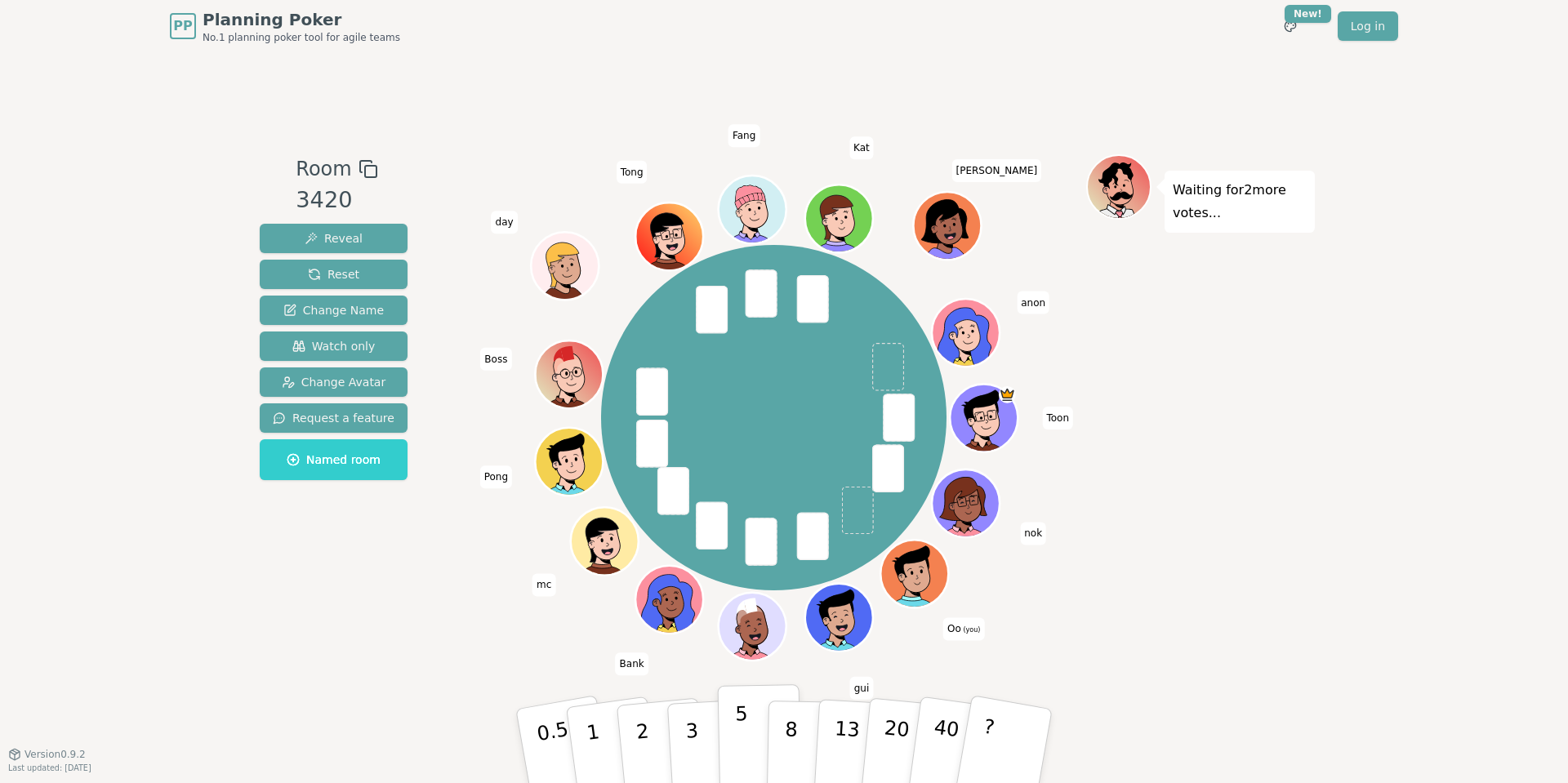
click at [742, 716] on p "5" at bounding box center [742, 746] width 14 height 88
click at [324, 599] on div "Room 3420 Reveal Reset Change Name Watch only Change Avatar Request a feature N…" at bounding box center [333, 402] width 161 height 497
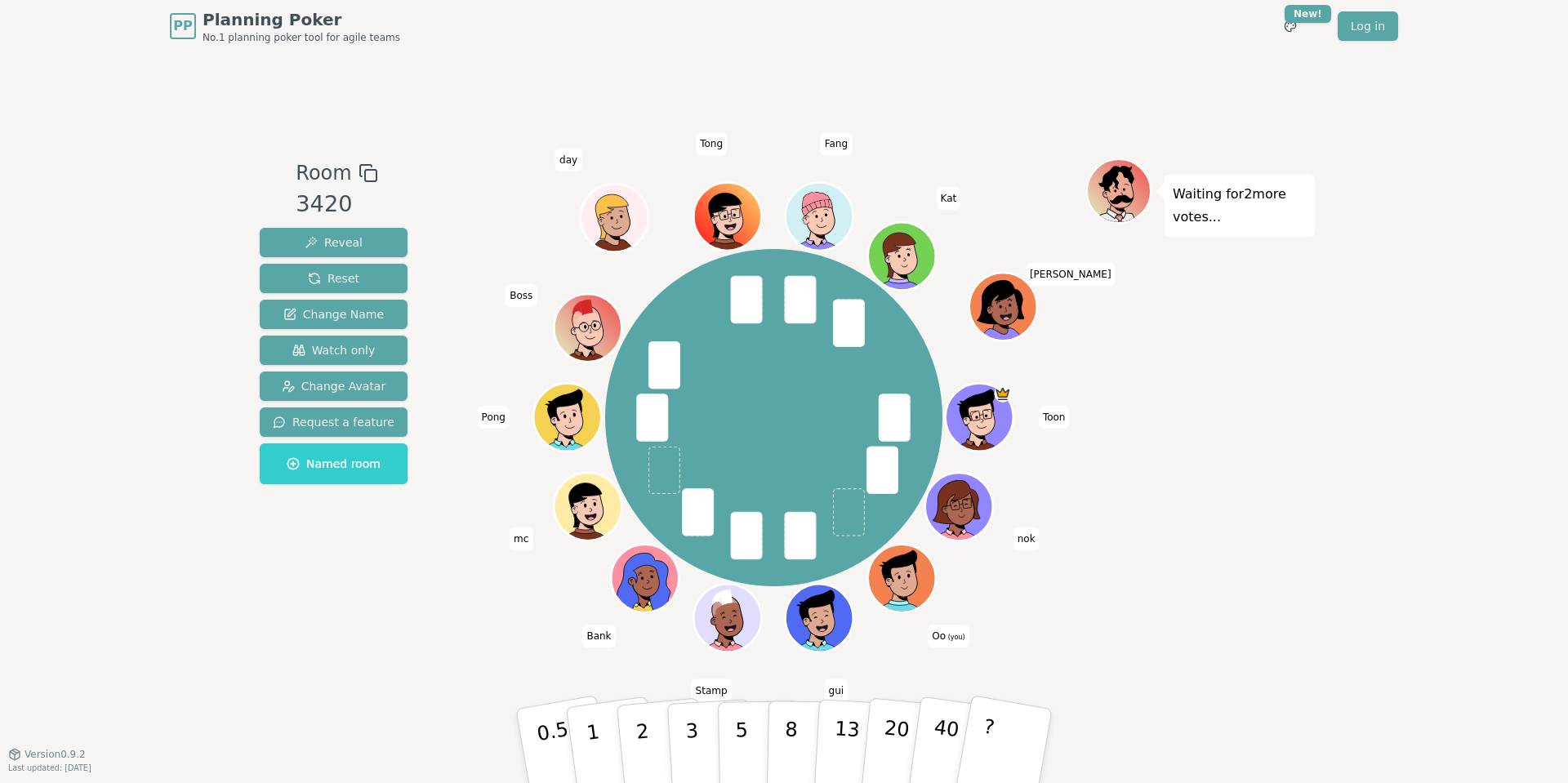
click at [1336, 482] on div "PP Planning Poker No.1 planning poker tool for agile teams Toggle theme New! Lo…" at bounding box center [784, 392] width 1568 height 783
click at [698, 725] on button "3" at bounding box center [711, 747] width 89 height 127
click at [401, 610] on div "Room 3420 Reveal Reset Change Name Watch only Change Avatar Request a feature N…" at bounding box center [333, 403] width 161 height 489
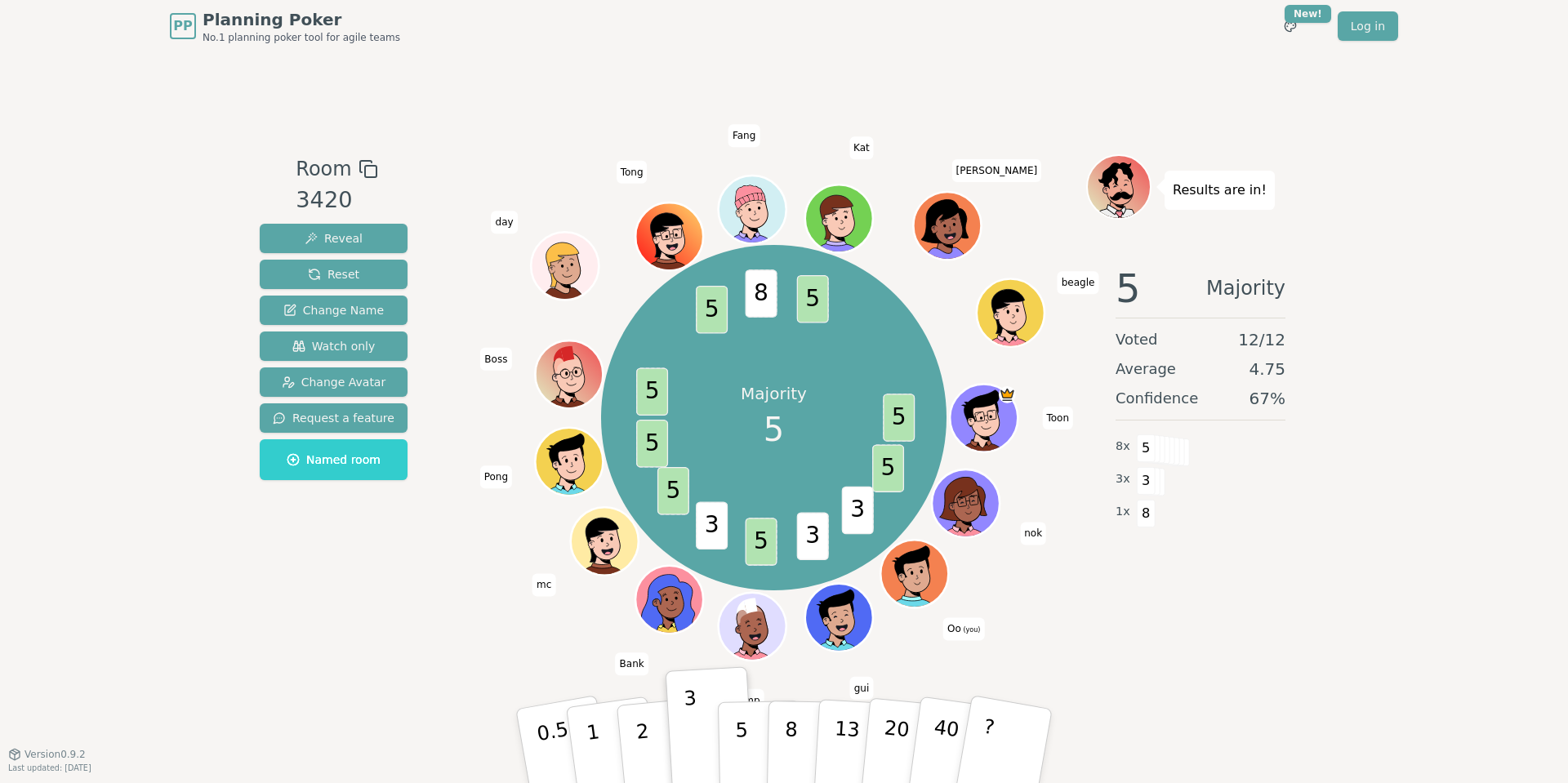
click at [1466, 458] on div "PP Planning Poker No.1 planning poker tool for agile teams Toggle theme New! Lo…" at bounding box center [784, 392] width 1568 height 783
click at [1484, 250] on div "PP Planning Poker No.1 planning poker tool for agile teams Toggle theme New! Lo…" at bounding box center [784, 392] width 1568 height 783
click at [82, 351] on div "PP Planning Poker No.1 planning poker tool for agile teams Toggle theme New! Lo…" at bounding box center [784, 392] width 1568 height 783
click at [738, 735] on p "5" at bounding box center [742, 746] width 14 height 88
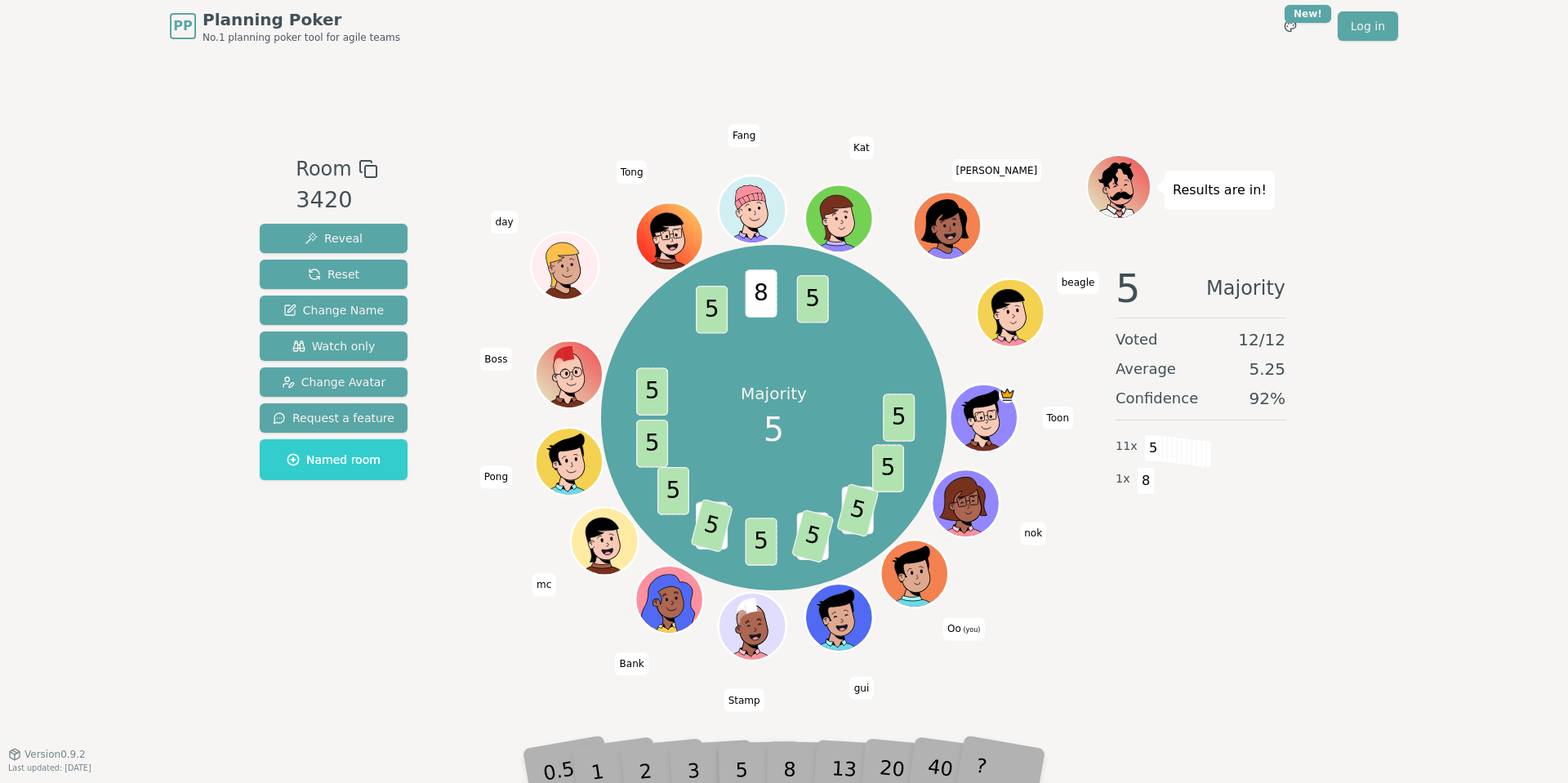
click at [422, 613] on div "Room 3420 Reveal Reset Change Name Watch only Change Avatar Request a feature N…" at bounding box center [783, 402] width 1061 height 497
click at [392, 631] on div "Room 3420 Reveal Reset Change Name Watch only Change Avatar Request a feature N…" at bounding box center [333, 402] width 161 height 497
click at [1060, 42] on div "PP Planning Poker No.1 planning poker tool for agile teams Toggle theme New! Lo…" at bounding box center [784, 26] width 1229 height 52
click at [884, 45] on div "PP Planning Poker No.1 planning poker tool for agile teams Toggle theme New! Lo…" at bounding box center [784, 26] width 1229 height 52
click at [1468, 459] on div "PP Planning Poker No.1 planning poker tool for agile teams Toggle theme New! Lo…" at bounding box center [784, 392] width 1568 height 783
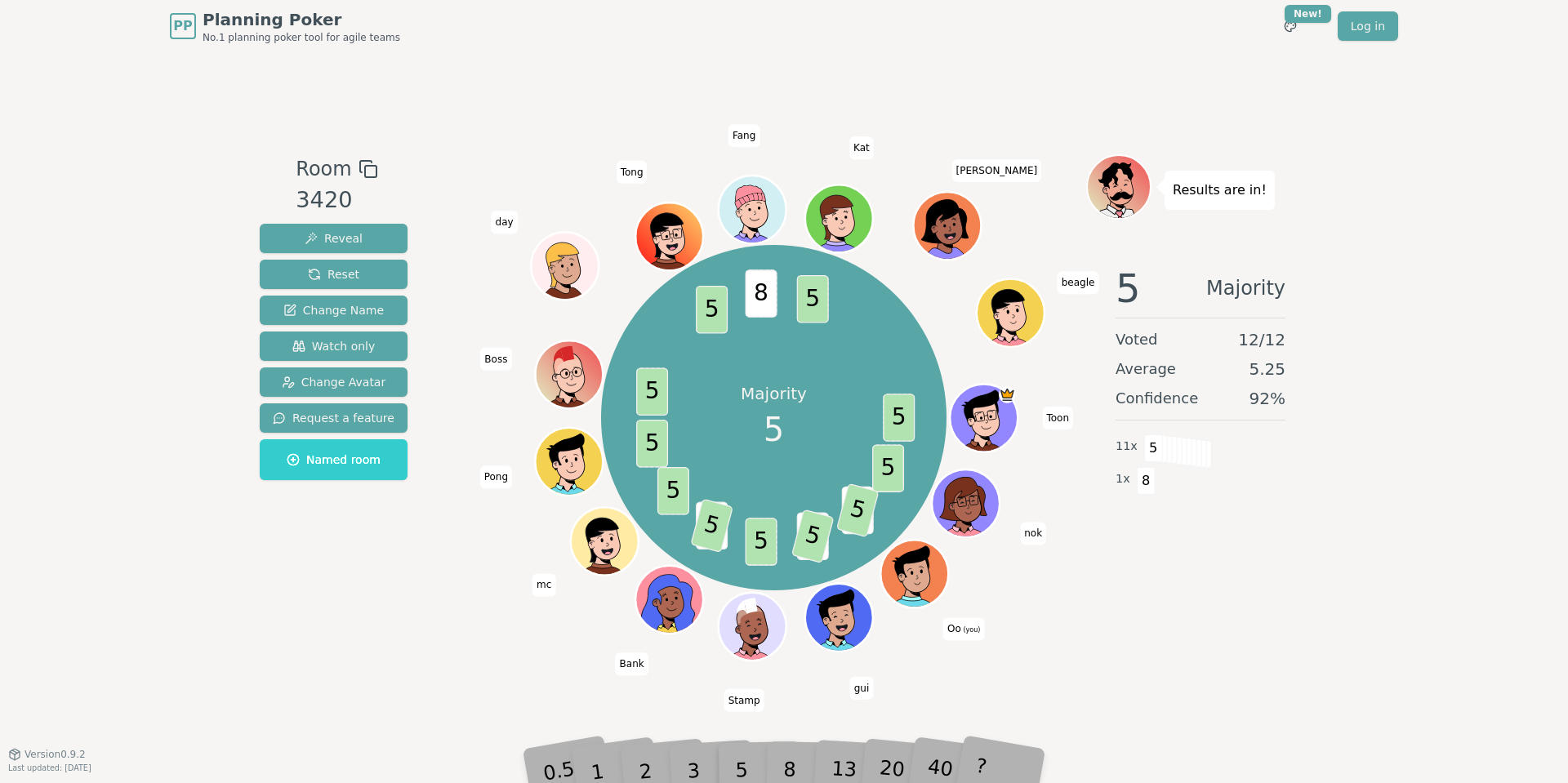
click at [1468, 459] on div "PP Planning Poker No.1 planning poker tool for agile teams Toggle theme New! Lo…" at bounding box center [784, 392] width 1568 height 783
click at [1178, 614] on div "Results are in! 5 Majority Voted 12 / 12 Average 5.25 Confidence 92 % 11 x 5 1 …" at bounding box center [1200, 402] width 229 height 497
click at [1446, 262] on div "PP Planning Poker No.1 planning poker tool for agile teams Toggle theme New! Lo…" at bounding box center [784, 392] width 1568 height 783
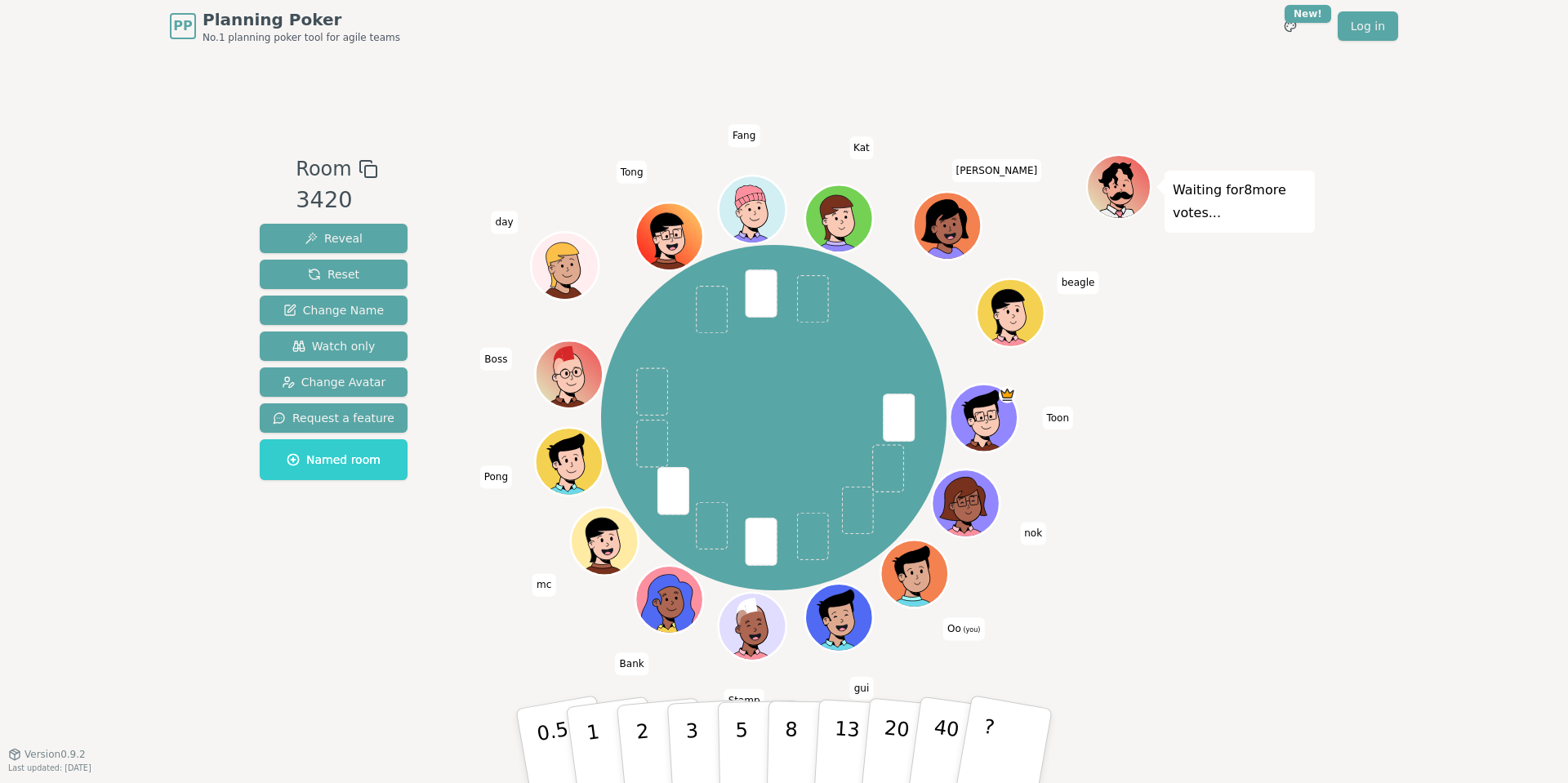
click at [1418, 291] on div "PP Planning Poker No.1 planning poker tool for agile teams Toggle theme New! Lo…" at bounding box center [784, 392] width 1568 height 783
click at [794, 734] on p "8" at bounding box center [791, 745] width 14 height 88
click at [1242, 532] on div "Waiting for 5 more votes..." at bounding box center [1200, 402] width 229 height 497
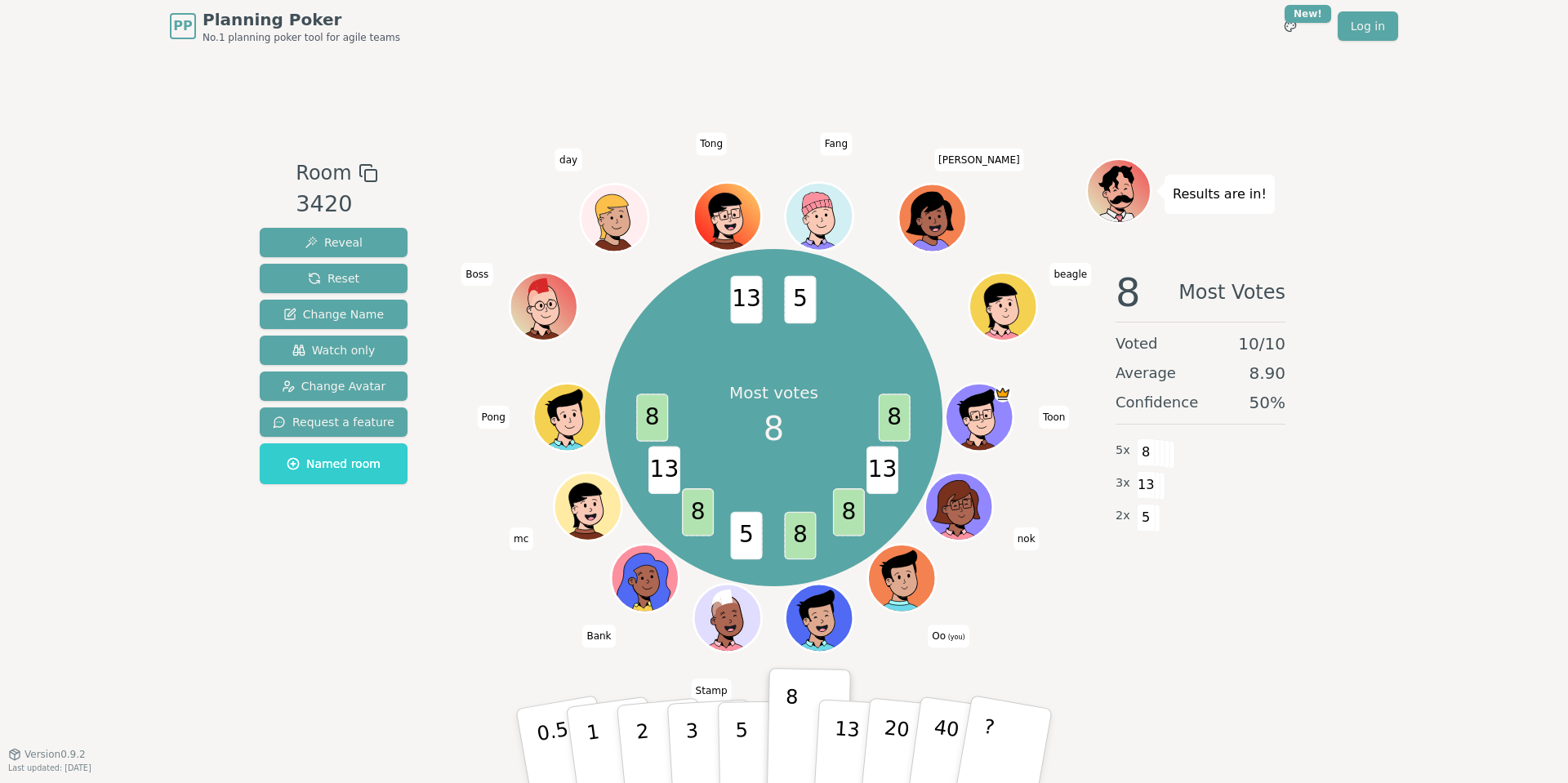
click at [1428, 432] on div "PP Planning Poker No.1 planning poker tool for agile teams Toggle theme New! Lo…" at bounding box center [784, 392] width 1568 height 783
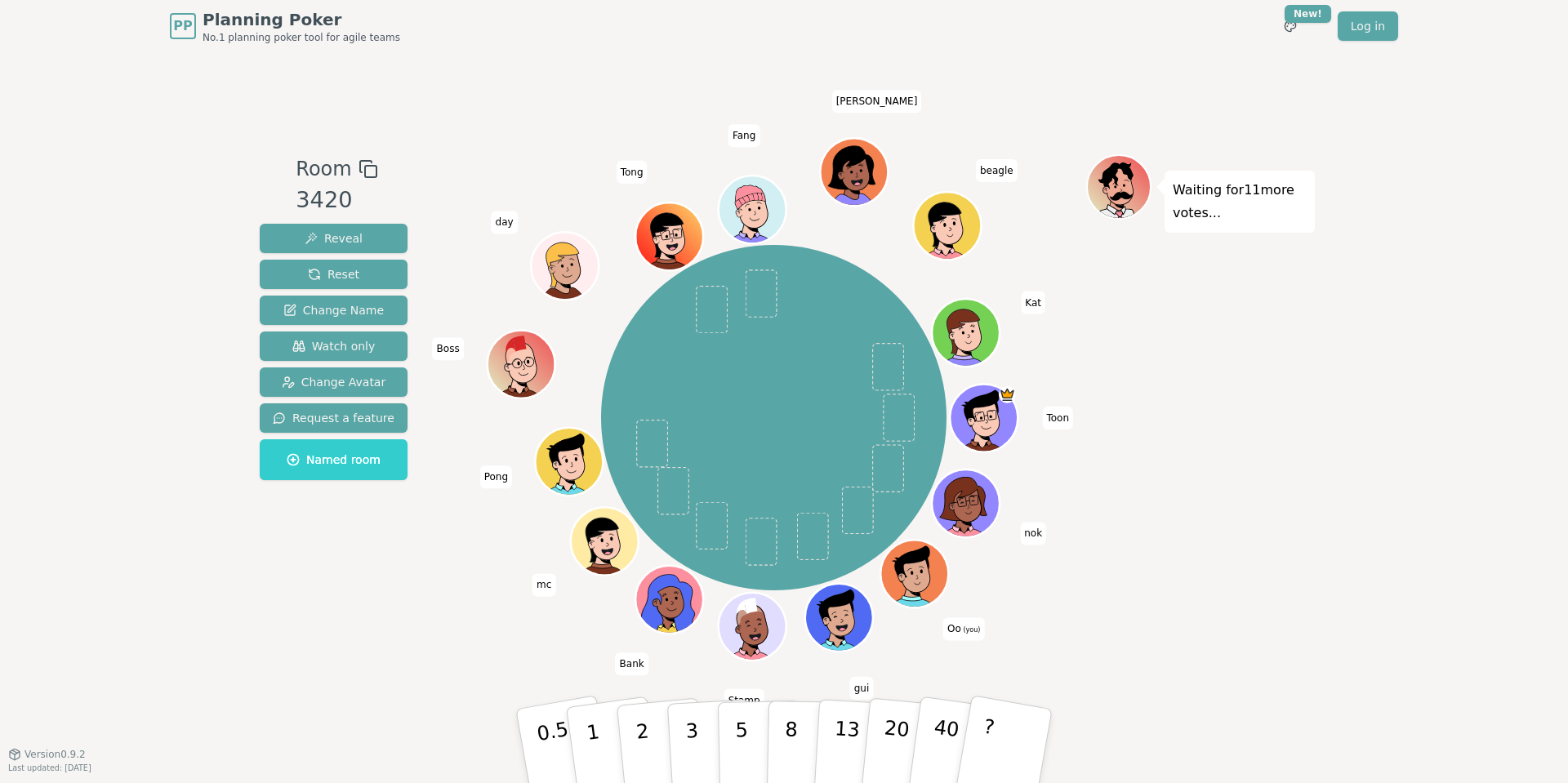
click at [1192, 488] on div "Waiting for 11 more votes..." at bounding box center [1200, 402] width 229 height 497
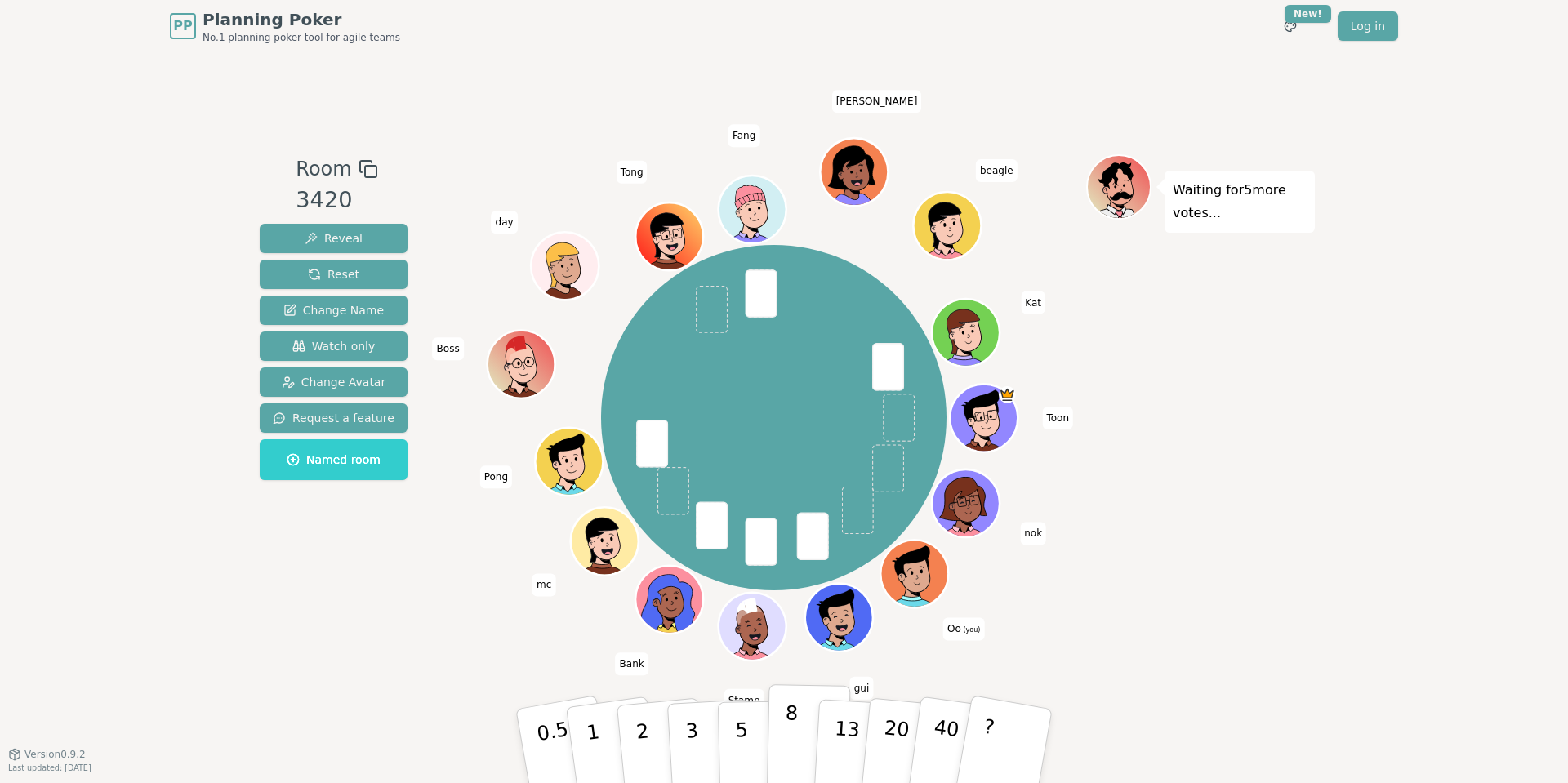
click at [781, 744] on button "8" at bounding box center [809, 746] width 85 height 124
click at [1282, 507] on div "Waiting for mc 's vote..." at bounding box center [1200, 402] width 229 height 497
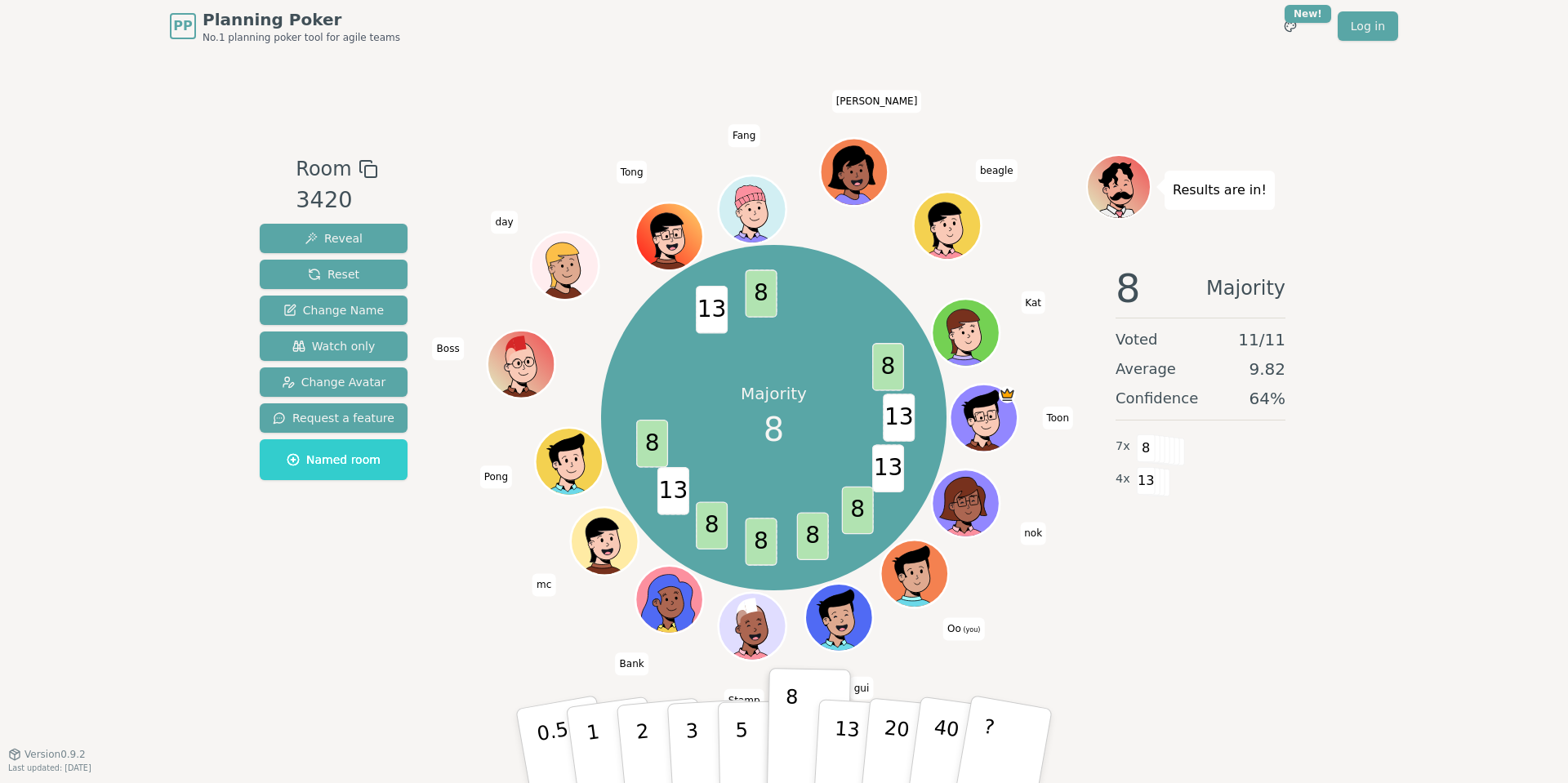
click at [543, 47] on div "PP Planning Poker No.1 planning poker tool for agile teams Toggle theme New! Lo…" at bounding box center [784, 26] width 1229 height 52
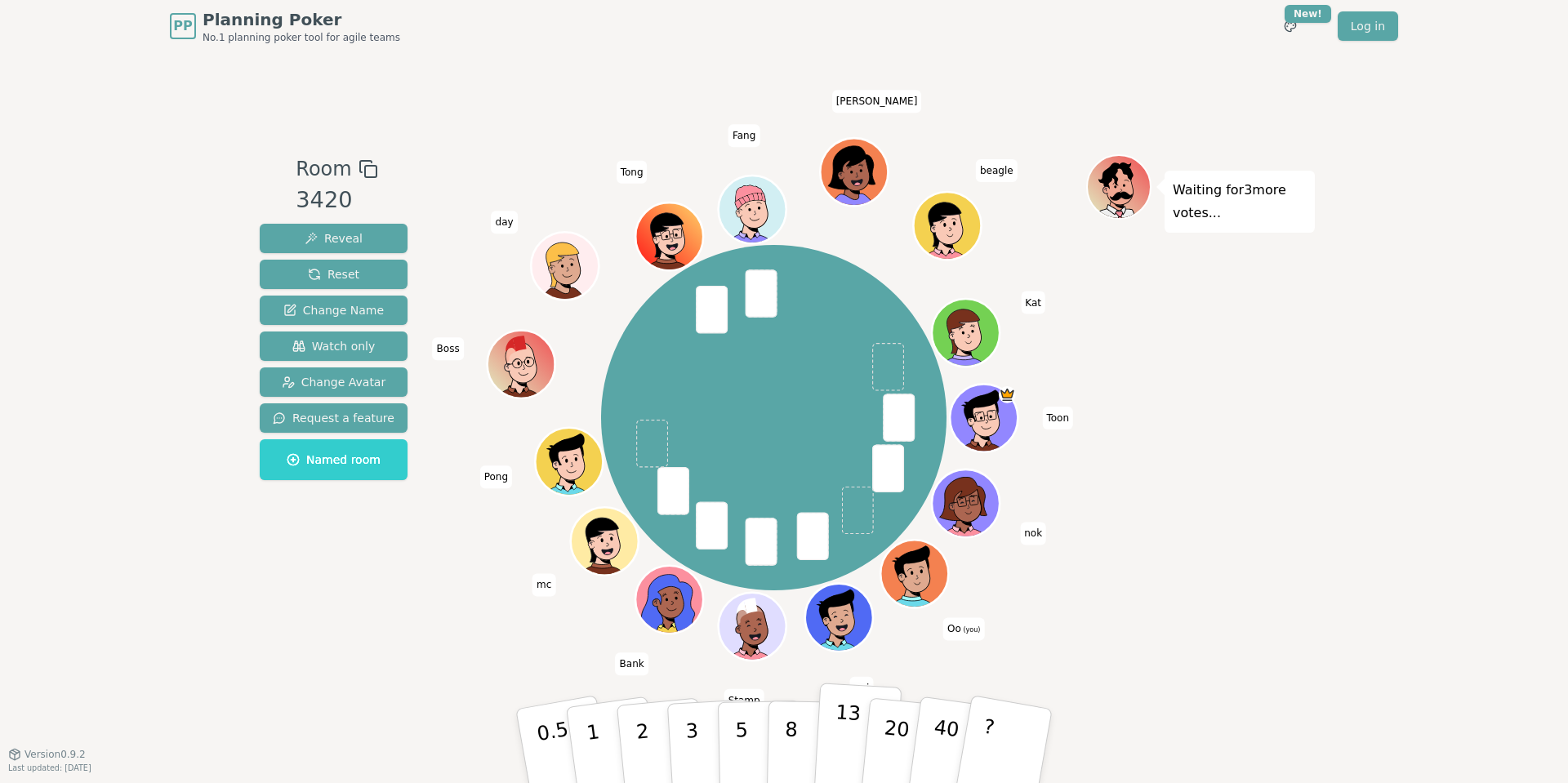
click at [845, 735] on p "13" at bounding box center [847, 746] width 30 height 90
click at [1245, 521] on div "Waiting for [PERSON_NAME] 's vote..." at bounding box center [1200, 402] width 229 height 497
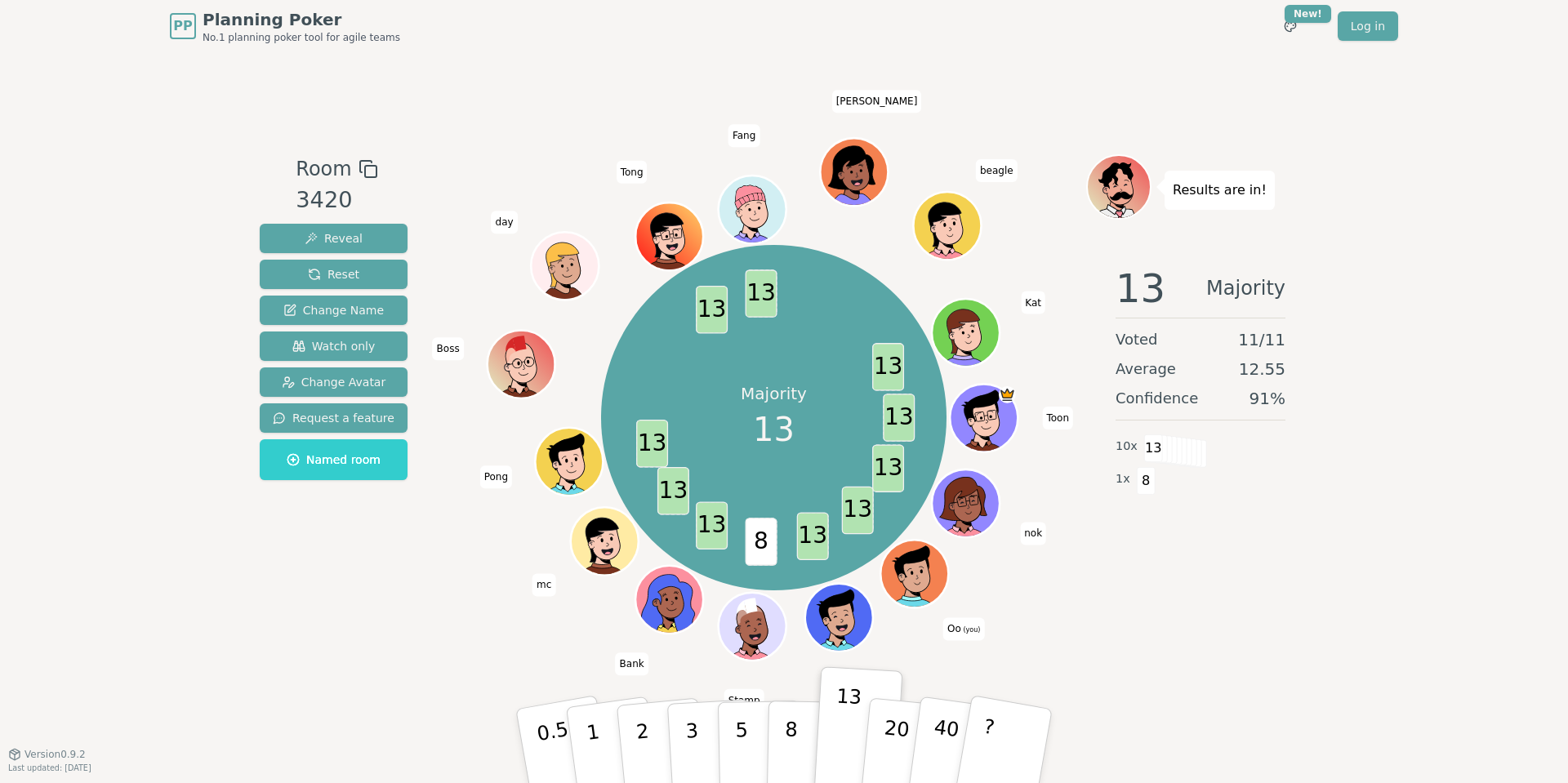
click at [1436, 340] on div "PP Planning Poker No.1 planning poker tool for agile teams Toggle theme New! Lo…" at bounding box center [784, 392] width 1568 height 783
click at [589, 56] on div "Room 3420 Reveal Reset Change Name Watch only Change Avatar Request a feature N…" at bounding box center [783, 403] width 1061 height 701
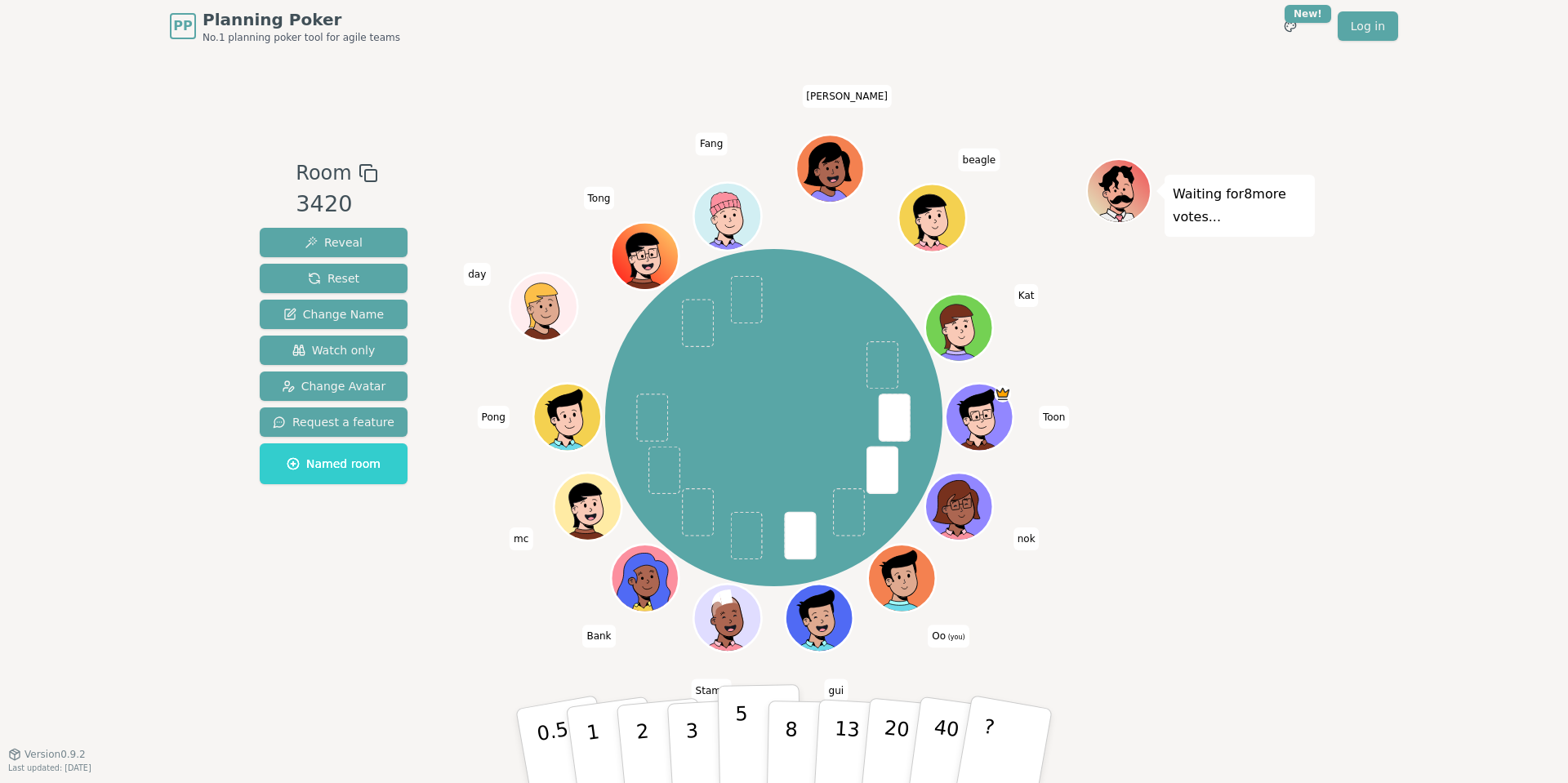
click at [736, 734] on p "5" at bounding box center [742, 746] width 14 height 88
click at [1317, 503] on div "PP Planning Poker No.1 planning poker tool for agile teams Toggle theme New! Lo…" at bounding box center [784, 392] width 1568 height 783
click at [199, 633] on div "PP Planning Poker No.1 planning poker tool for agile teams Toggle theme New! Lo…" at bounding box center [784, 392] width 1568 height 783
click at [738, 717] on p "5" at bounding box center [742, 746] width 14 height 88
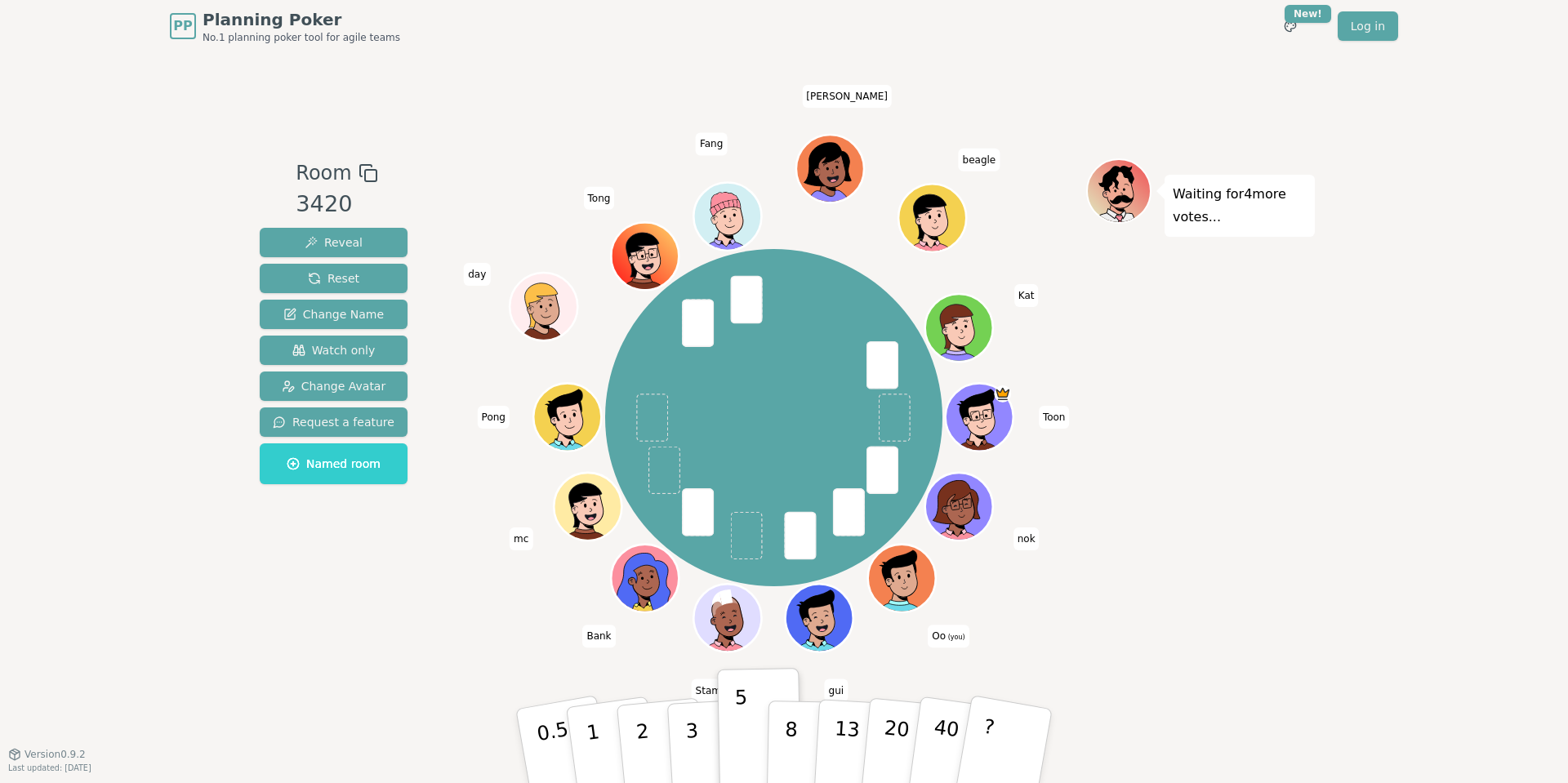
click at [1389, 424] on div "PP Planning Poker No.1 planning poker tool for agile teams Toggle theme New! Lo…" at bounding box center [784, 392] width 1568 height 783
click at [736, 734] on p "5" at bounding box center [742, 746] width 14 height 88
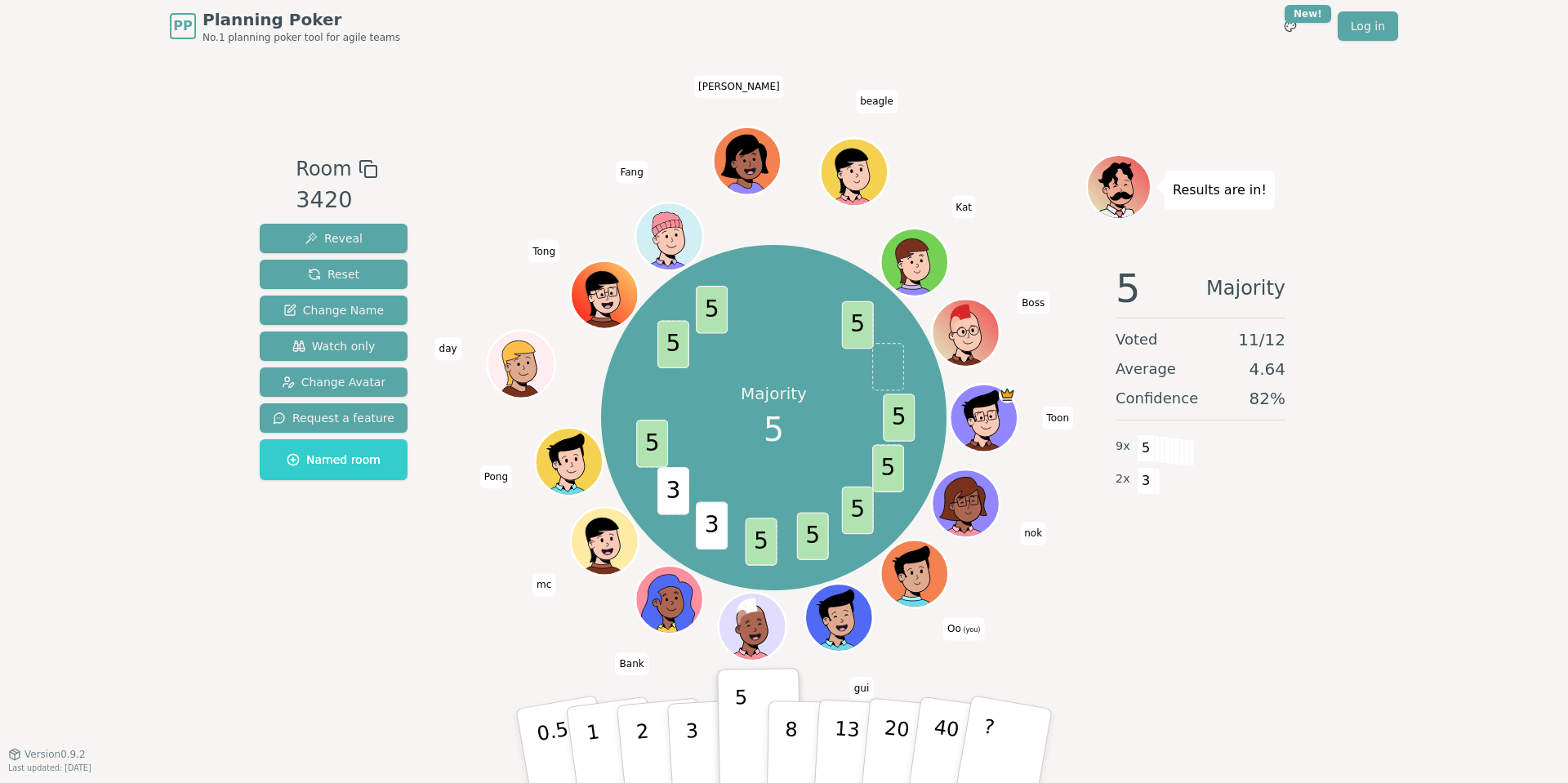
click at [302, 579] on div "Room 3420 Reveal Reset Change Name Watch only Change Avatar Request a feature N…" at bounding box center [333, 402] width 161 height 497
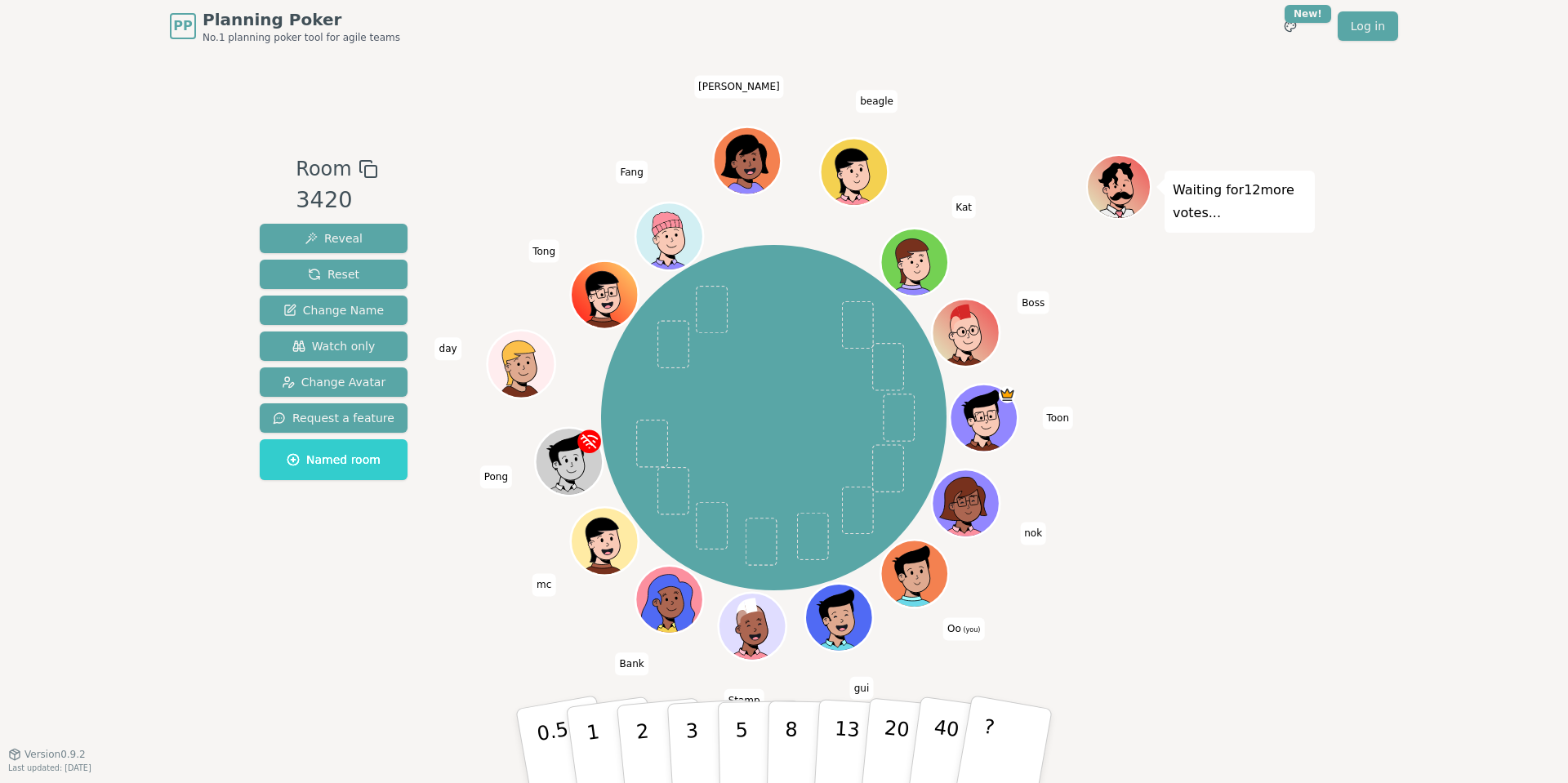
click at [1334, 407] on div "PP Planning Poker No.1 planning poker tool for agile teams Toggle theme New! Lo…" at bounding box center [784, 392] width 1568 height 783
